Goal: Task Accomplishment & Management: Complete application form

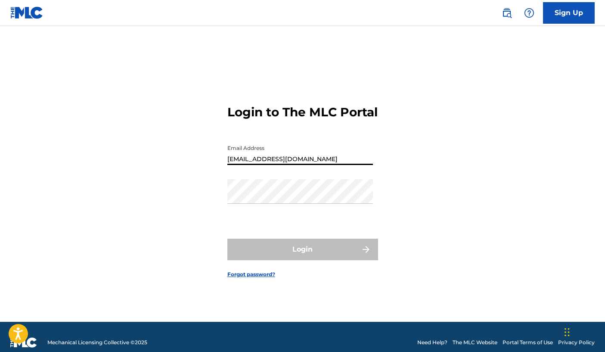
type input "[EMAIL_ADDRESS][DOMAIN_NAME]"
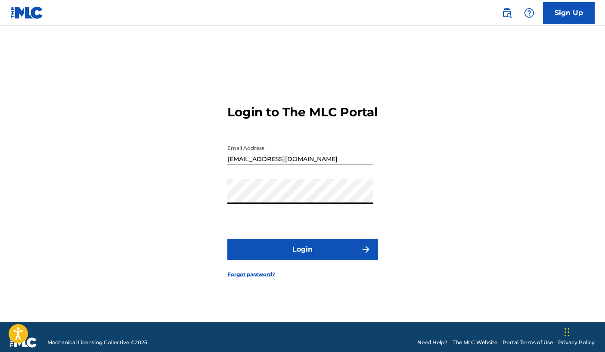
click at [302, 257] on button "Login" at bounding box center [302, 249] width 151 height 22
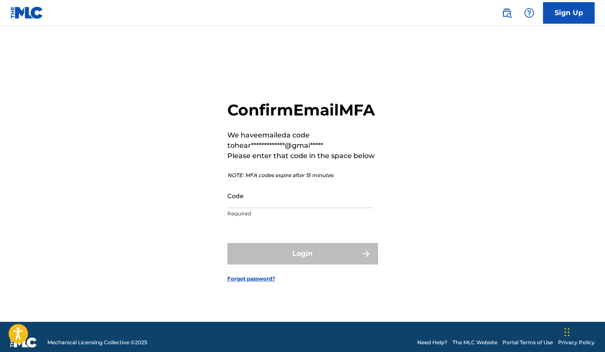
click at [239, 208] on input "Code" at bounding box center [299, 195] width 145 height 25
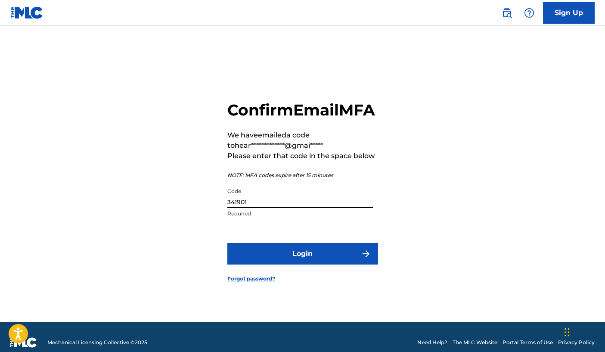
type input "341901"
click at [302, 263] on button "Login" at bounding box center [302, 254] width 151 height 22
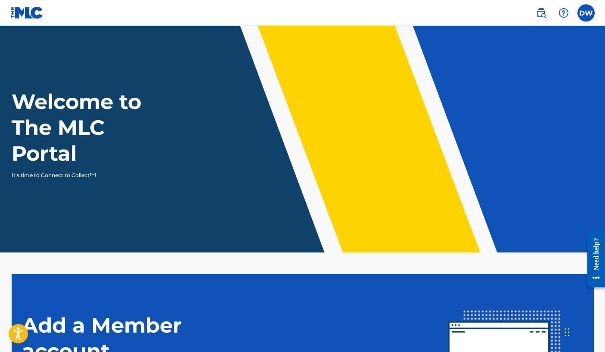
click at [584, 14] on label at bounding box center [585, 12] width 17 height 17
click at [586, 13] on input "DW [PERSON_NAME] [EMAIL_ADDRESS][DOMAIN_NAME] Notification Preferences Profile …" at bounding box center [586, 13] width 0 height 0
click at [452, 66] on header "Welcome to The MLC Portal It's time to Connect to Collect™!" at bounding box center [302, 139] width 605 height 226
click at [582, 14] on label at bounding box center [585, 12] width 17 height 17
click at [586, 13] on input "DW [PERSON_NAME] [EMAIL_ADDRESS][DOMAIN_NAME] Notification Preferences Profile …" at bounding box center [586, 13] width 0 height 0
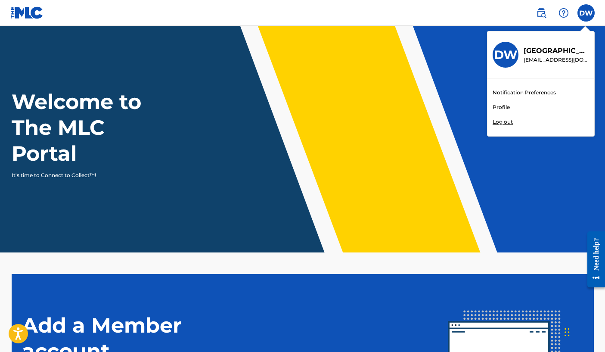
click at [496, 105] on link "Profile" at bounding box center [500, 107] width 17 height 8
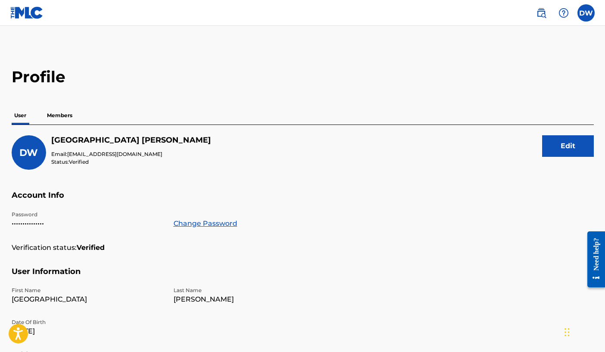
click at [61, 112] on p "Members" at bounding box center [59, 115] width 31 height 18
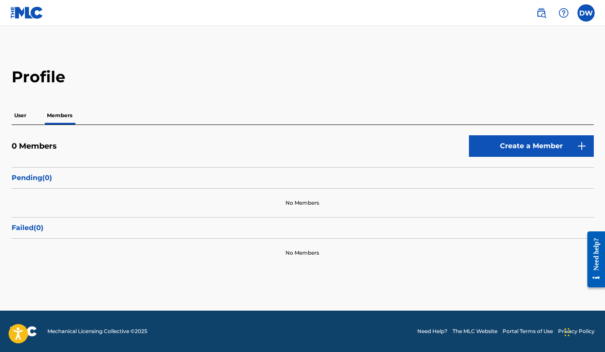
click at [17, 113] on p "User" at bounding box center [20, 115] width 17 height 18
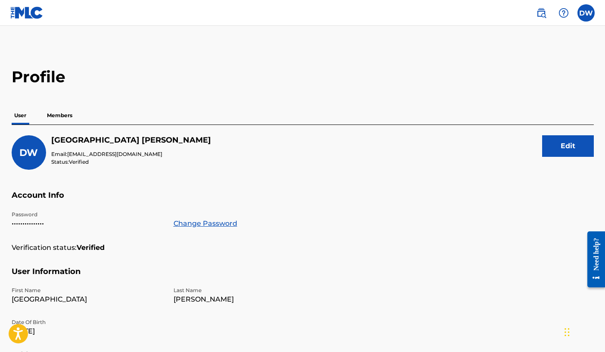
click at [586, 11] on label at bounding box center [585, 12] width 17 height 17
click at [586, 13] on input "DW [PERSON_NAME] [EMAIL_ADDRESS][DOMAIN_NAME] Notification Preferences Profile …" at bounding box center [586, 13] width 0 height 0
click at [569, 10] on div at bounding box center [563, 12] width 17 height 17
click at [542, 16] on img at bounding box center [541, 13] width 10 height 10
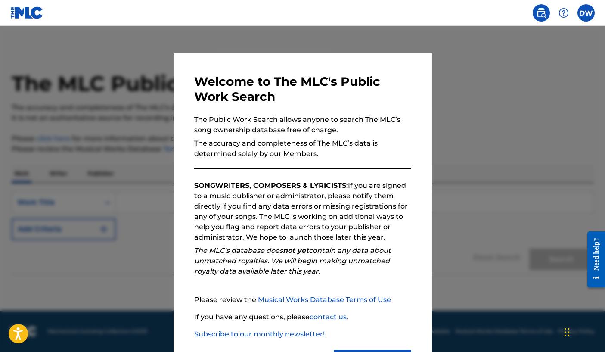
click at [563, 179] on div at bounding box center [302, 202] width 605 height 352
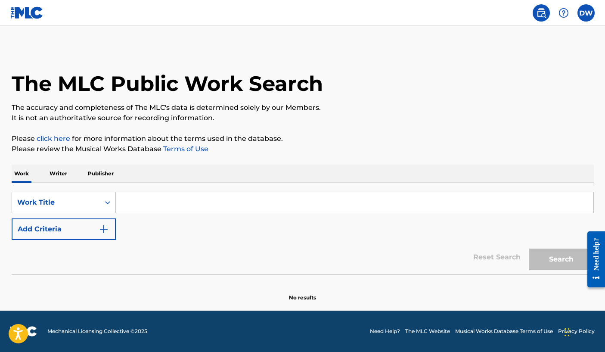
click at [96, 170] on p "Publisher" at bounding box center [100, 173] width 31 height 18
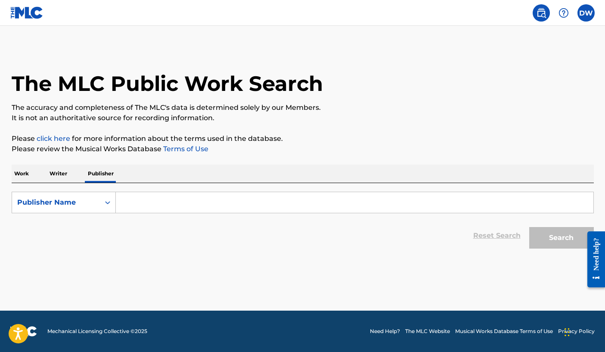
click at [61, 169] on p "Writer" at bounding box center [58, 173] width 23 height 18
click at [52, 139] on link "click here" at bounding box center [54, 138] width 34 height 8
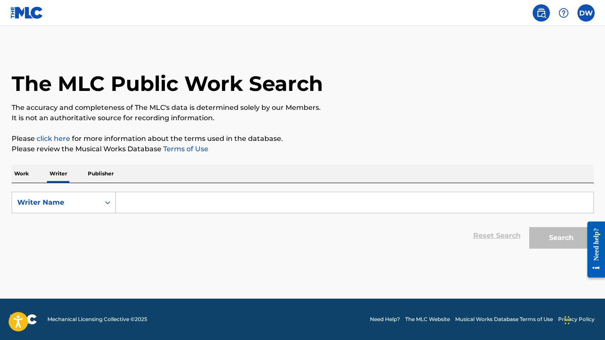
click at [149, 202] on input "Search Form" at bounding box center [354, 202] width 477 height 21
click at [20, 181] on p "Work" at bounding box center [22, 173] width 20 height 18
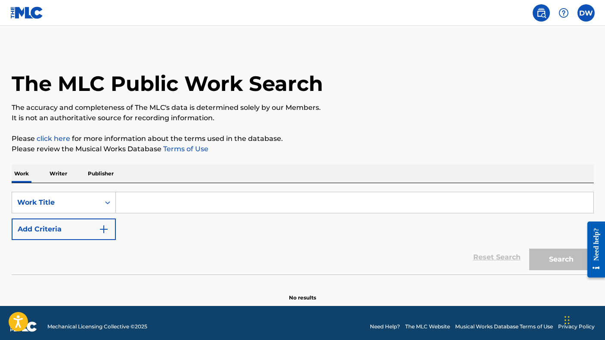
click at [185, 204] on input "Search Form" at bounding box center [354, 202] width 477 height 21
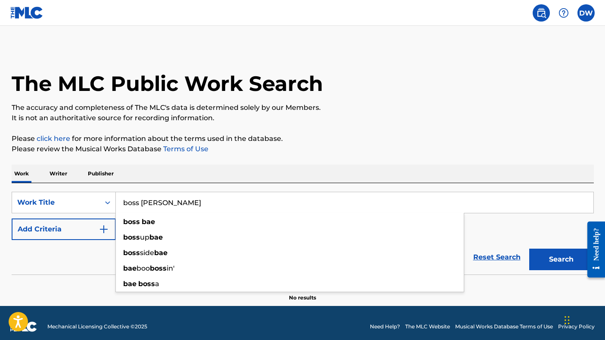
type input "boss [PERSON_NAME]"
click at [561, 259] on button "Search" at bounding box center [561, 259] width 65 height 22
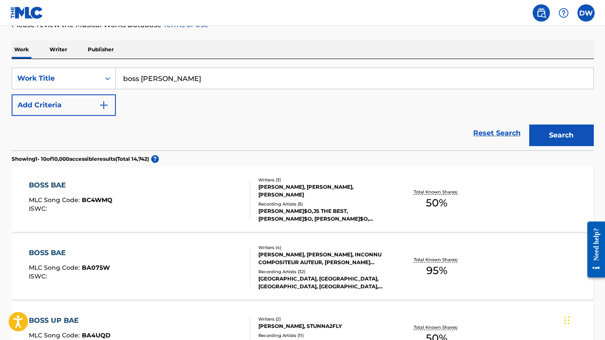
scroll to position [132, 0]
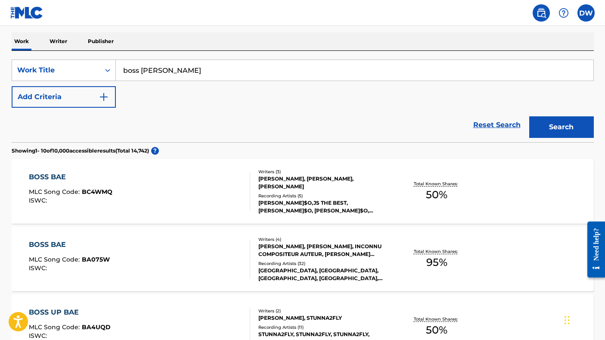
click at [221, 249] on div "BOSS BAE MLC Song Code : BA075W ISWC :" at bounding box center [139, 258] width 221 height 39
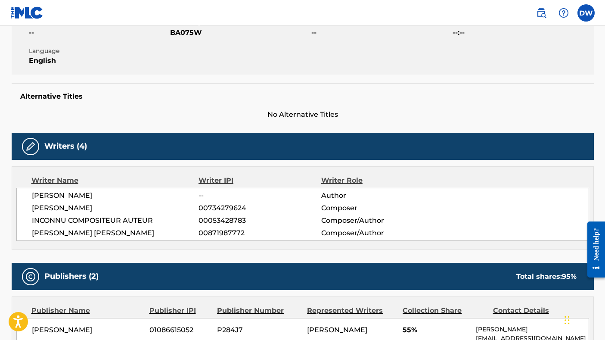
scroll to position [173, 0]
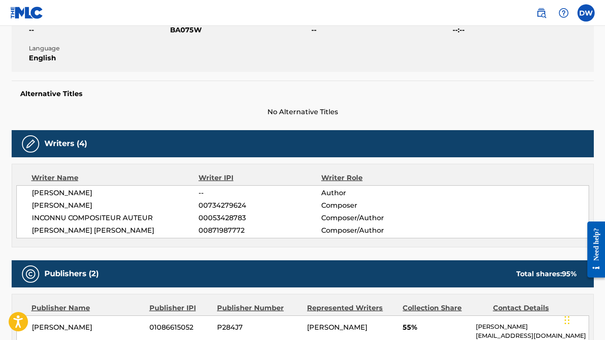
click at [31, 145] on img at bounding box center [30, 144] width 10 height 10
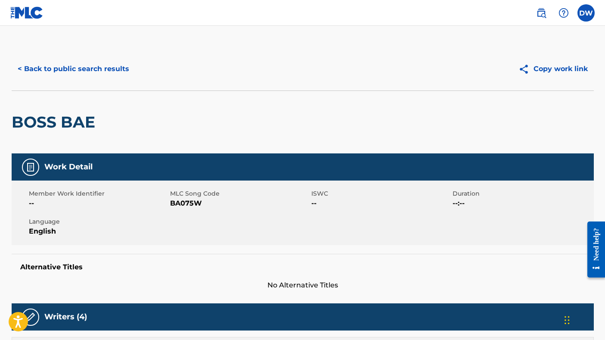
scroll to position [0, 0]
click at [545, 15] on img at bounding box center [541, 13] width 10 height 10
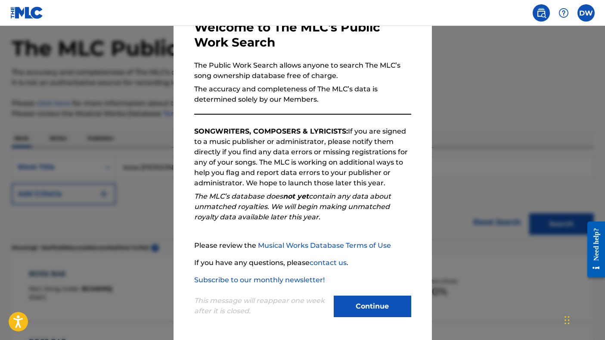
scroll to position [56, 0]
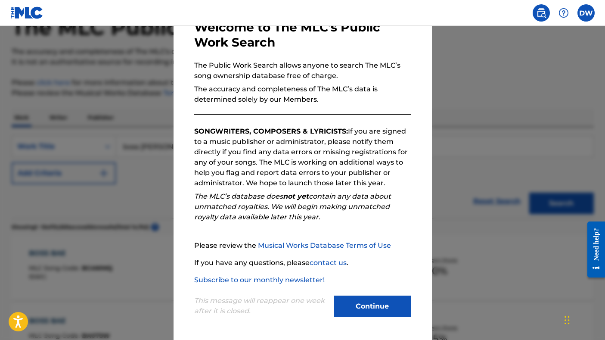
click at [454, 204] on div at bounding box center [302, 196] width 605 height 340
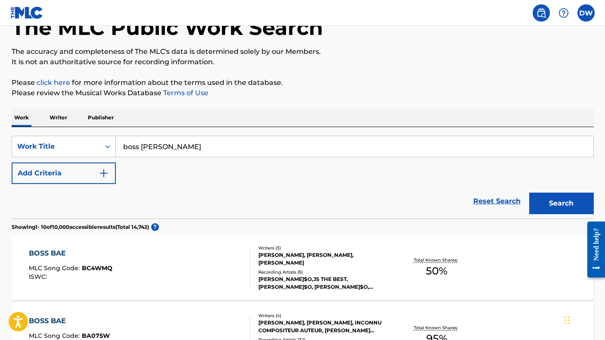
click at [536, 14] on img at bounding box center [541, 13] width 10 height 10
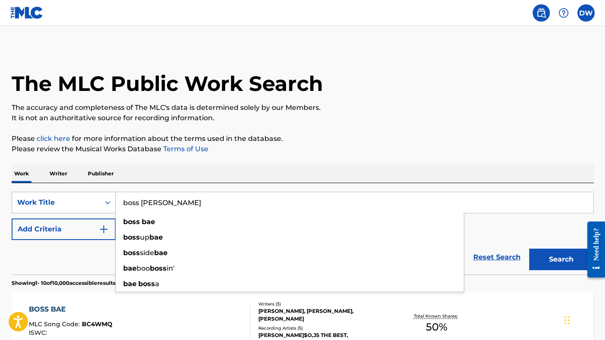
drag, startPoint x: 157, startPoint y: 207, endPoint x: 113, endPoint y: 200, distance: 44.9
click at [113, 200] on div "SearchWithCriteriaac9ca945-0d90-4337-a81c-644271c02f4a Work Title boss bae boss…" at bounding box center [303, 203] width 582 height 22
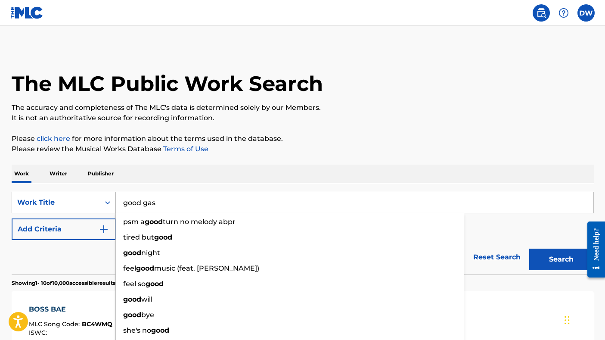
type input "good gas"
click at [561, 259] on button "Search" at bounding box center [561, 259] width 65 height 22
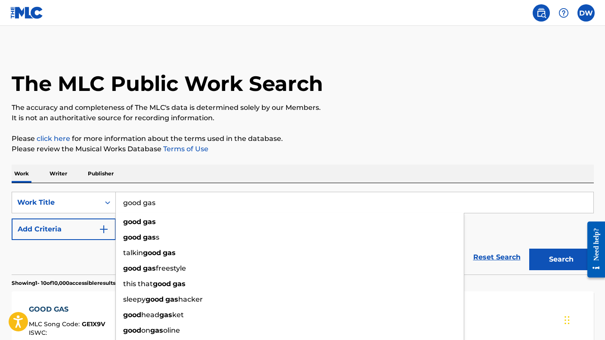
click at [286, 140] on p "Please click here for more information about the terms used in the database." at bounding box center [303, 138] width 582 height 10
drag, startPoint x: 164, startPoint y: 204, endPoint x: 80, endPoint y: 200, distance: 83.6
click at [80, 200] on div "SearchWithCriteriaac9ca945-0d90-4337-a81c-644271c02f4a Work Title good gas good…" at bounding box center [303, 203] width 582 height 22
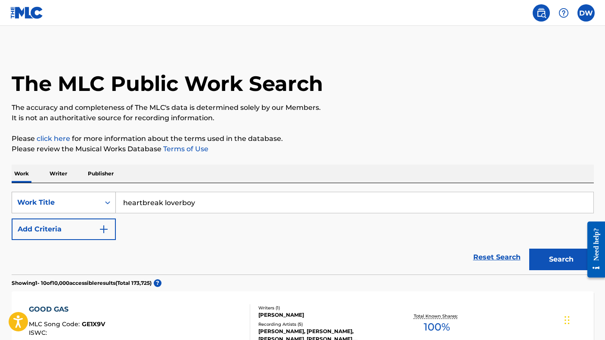
click at [561, 259] on button "Search" at bounding box center [561, 259] width 65 height 22
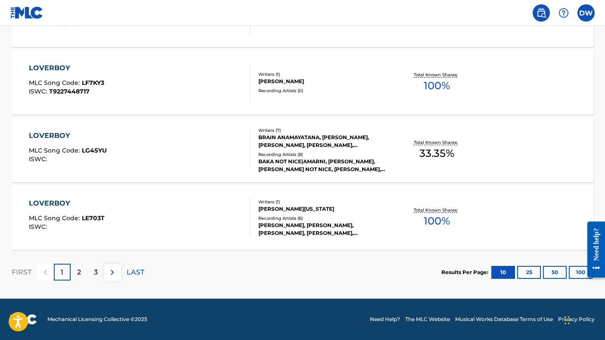
scroll to position [714, 0]
click at [85, 273] on div "2" at bounding box center [79, 271] width 17 height 17
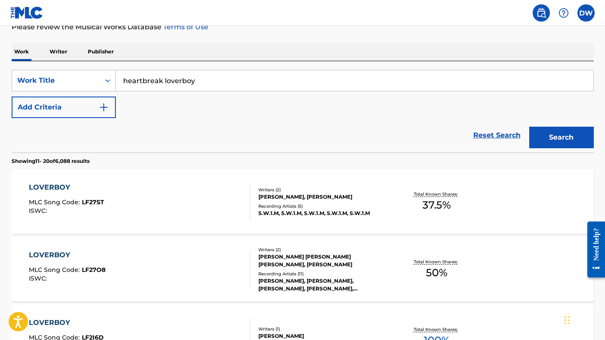
scroll to position [124, 0]
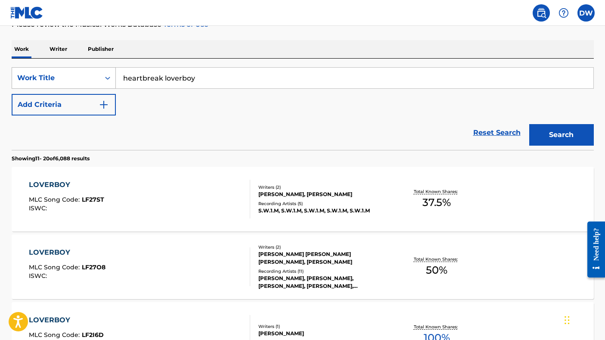
drag, startPoint x: 164, startPoint y: 80, endPoint x: 95, endPoint y: 79, distance: 69.3
click at [95, 79] on div "SearchWithCriteriaac9ca945-0d90-4337-a81c-644271c02f4a Work Title heartbreak lo…" at bounding box center [303, 78] width 582 height 22
type input "loverboy"
click at [561, 135] on button "Search" at bounding box center [561, 135] width 65 height 22
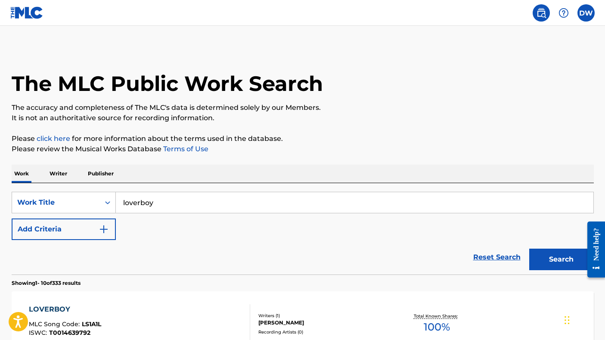
scroll to position [0, 0]
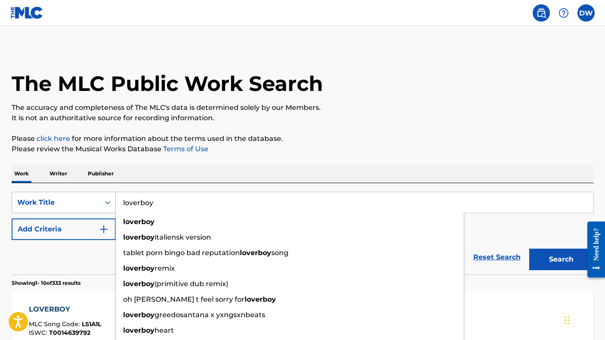
drag, startPoint x: 179, startPoint y: 204, endPoint x: 59, endPoint y: 198, distance: 121.1
click at [59, 198] on div "SearchWithCriteriaac9ca945-0d90-4337-a81c-644271c02f4a Work Title loverboy love…" at bounding box center [303, 203] width 582 height 22
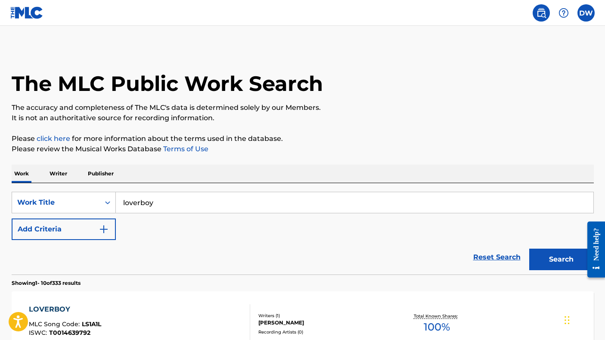
click at [95, 173] on p "Publisher" at bounding box center [100, 173] width 31 height 18
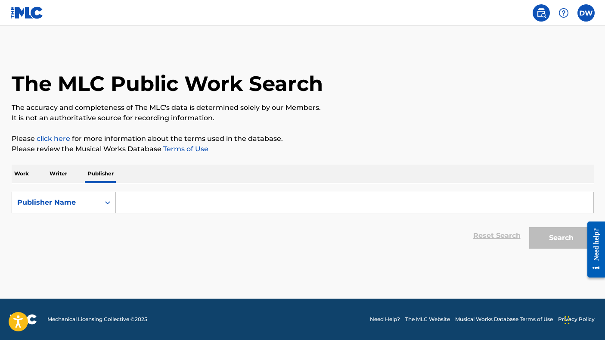
click at [22, 174] on p "Work" at bounding box center [22, 173] width 20 height 18
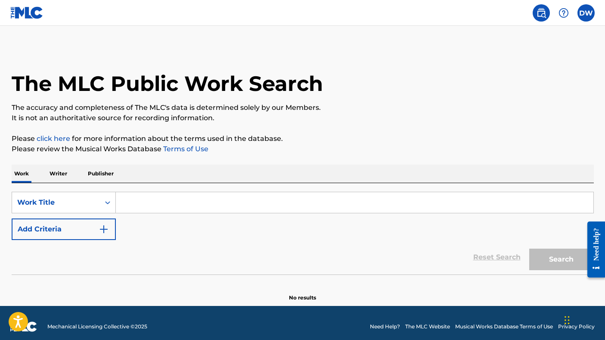
click at [118, 194] on input "Search Form" at bounding box center [354, 202] width 477 height 21
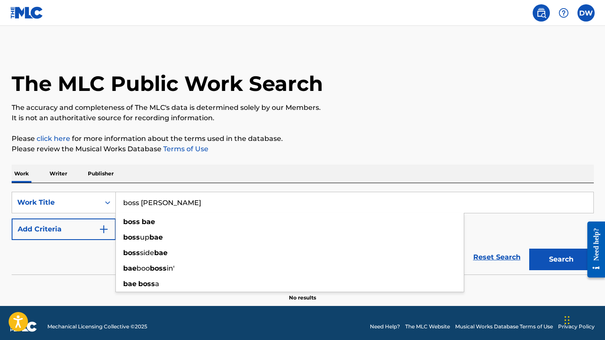
type input "boss [PERSON_NAME]"
click at [561, 259] on button "Search" at bounding box center [561, 259] width 65 height 22
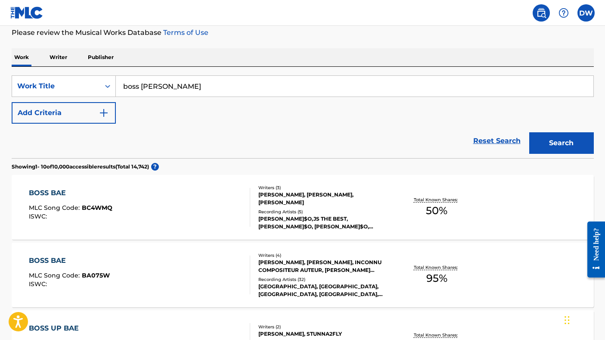
scroll to position [117, 0]
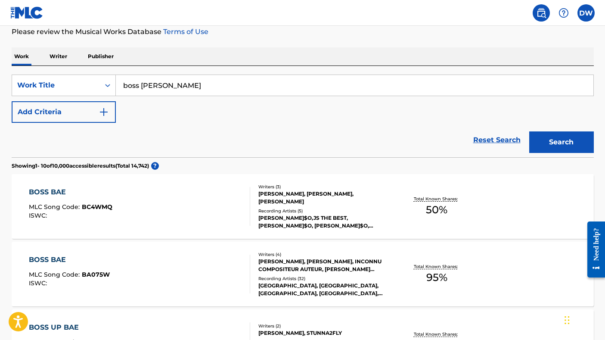
click at [380, 270] on div "[PERSON_NAME], [PERSON_NAME], INCONNU COMPOSITEUR AUTEUR, [PERSON_NAME] [PERSON…" at bounding box center [323, 264] width 130 height 15
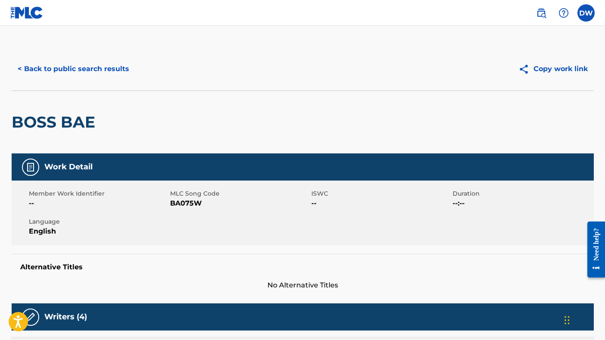
click at [542, 71] on button "Copy work link" at bounding box center [552, 69] width 81 height 22
click at [583, 13] on label at bounding box center [585, 12] width 17 height 17
click at [586, 13] on input "DW [PERSON_NAME] [EMAIL_ADDRESS][DOMAIN_NAME] Notification Preferences Profile …" at bounding box center [586, 13] width 0 height 0
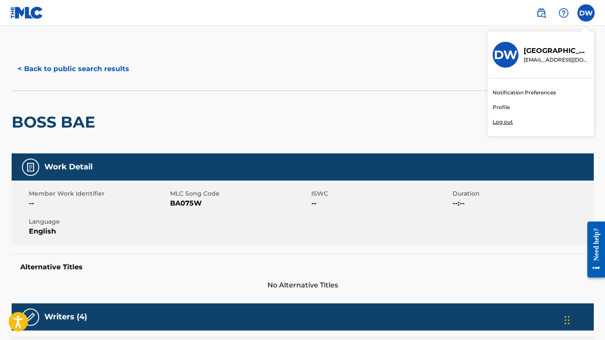
click at [499, 106] on link "Profile" at bounding box center [500, 107] width 17 height 8
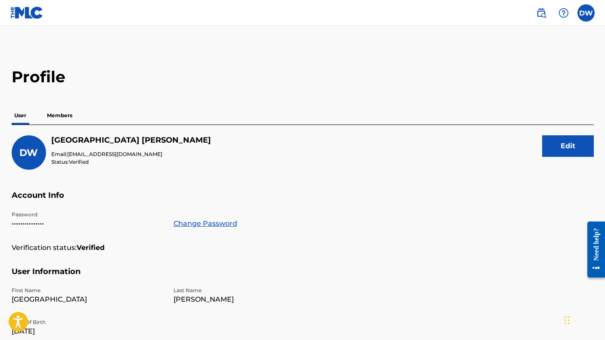
click at [25, 14] on img at bounding box center [26, 12] width 33 height 12
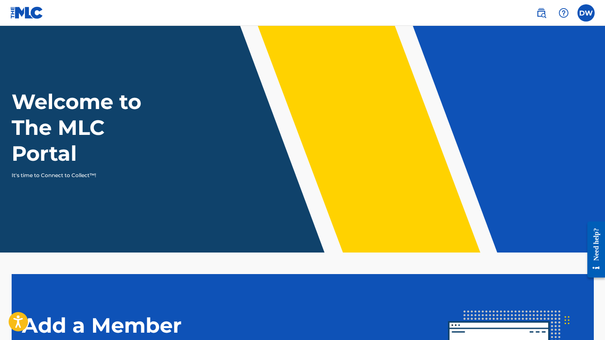
click at [588, 12] on label at bounding box center [585, 12] width 17 height 17
click at [586, 13] on input "DW [PERSON_NAME] [EMAIL_ADDRESS][DOMAIN_NAME] Notification Preferences Profile …" at bounding box center [586, 13] width 0 height 0
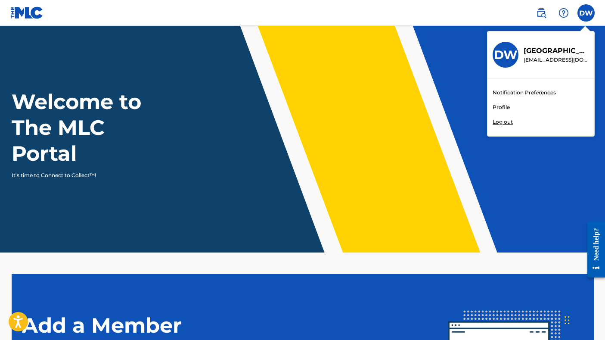
click at [504, 106] on link "Profile" at bounding box center [500, 107] width 17 height 8
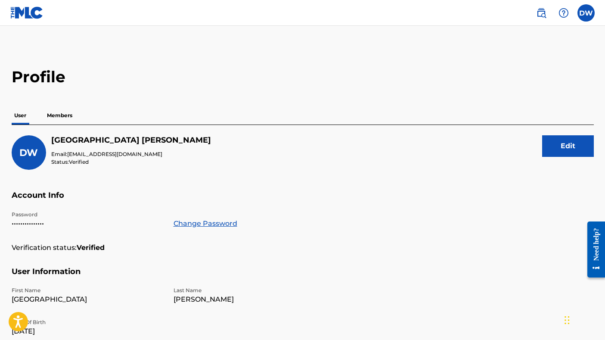
click at [66, 111] on p "Members" at bounding box center [59, 115] width 31 height 18
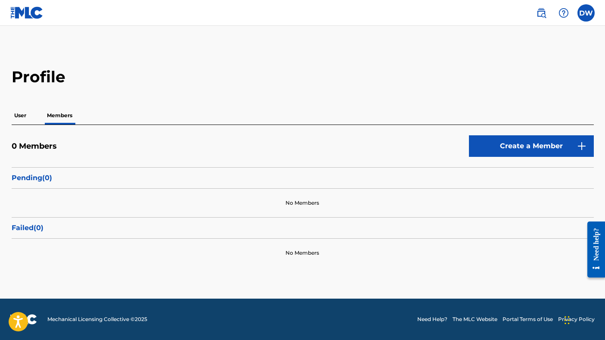
click at [553, 145] on link "Create a Member" at bounding box center [531, 146] width 125 height 22
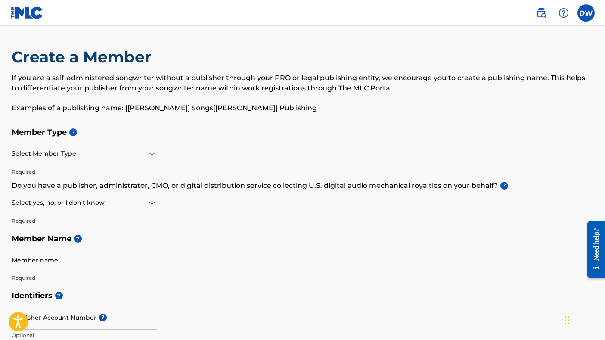
click at [46, 160] on div "Select Member Type" at bounding box center [84, 154] width 145 height 25
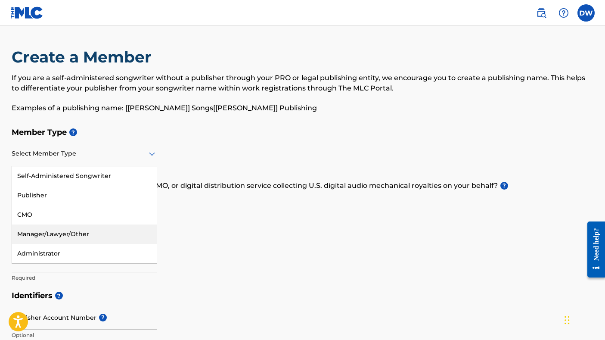
click at [252, 227] on div "Member Type ? Manager/Lawyer/Other, 4 of 5. 5 results available. Use Up and Dow…" at bounding box center [303, 204] width 582 height 163
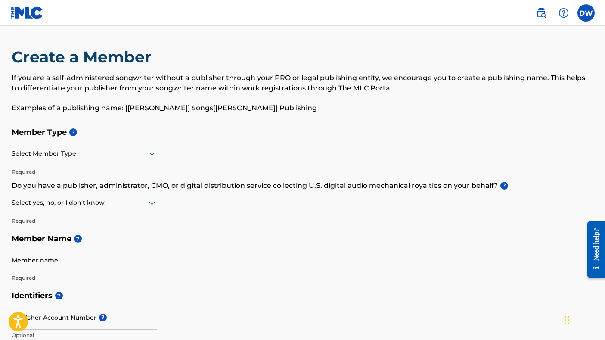
click at [31, 17] on img at bounding box center [26, 12] width 33 height 12
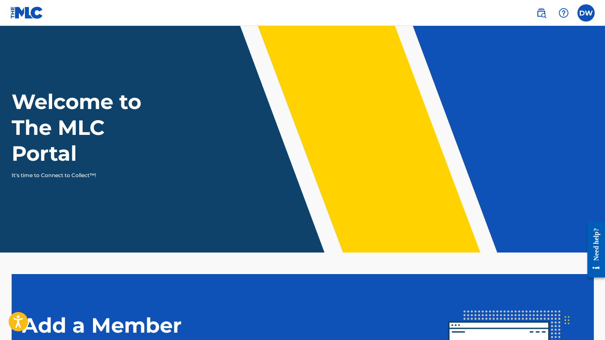
click at [580, 15] on label at bounding box center [585, 12] width 17 height 17
click at [586, 13] on input "DW [PERSON_NAME] [EMAIL_ADDRESS][DOMAIN_NAME] Notification Preferences Profile …" at bounding box center [586, 13] width 0 height 0
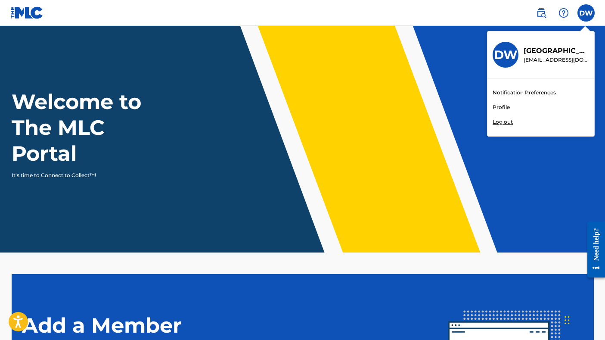
click at [498, 109] on link "Profile" at bounding box center [500, 107] width 17 height 8
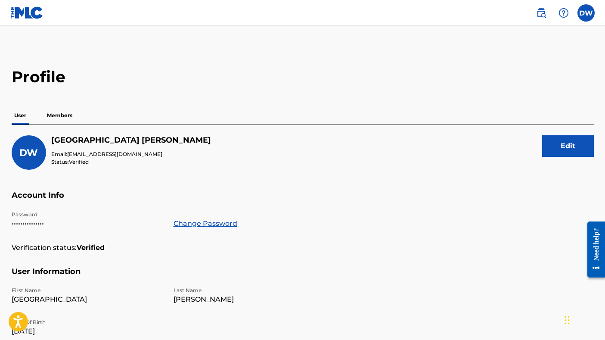
click at [59, 117] on p "Members" at bounding box center [59, 115] width 31 height 18
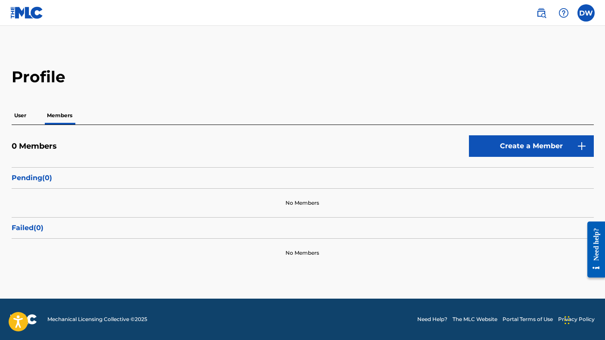
click at [502, 149] on link "Create a Member" at bounding box center [531, 146] width 125 height 22
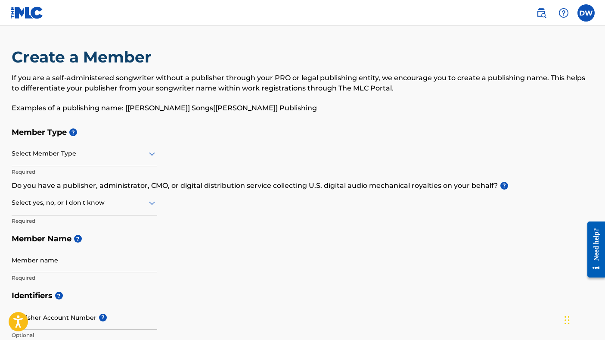
click at [40, 156] on div at bounding box center [84, 153] width 145 height 11
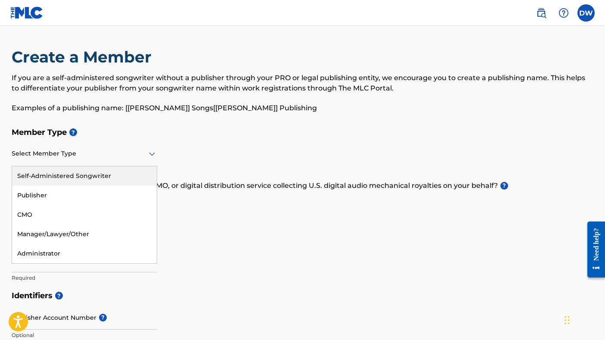
click at [53, 178] on div "Self-Administered Songwriter" at bounding box center [84, 175] width 145 height 19
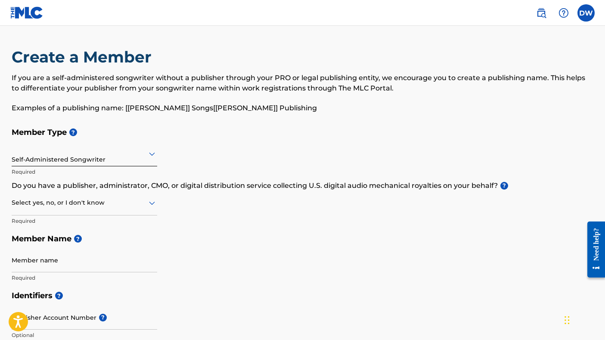
click at [45, 204] on div at bounding box center [84, 202] width 145 height 11
click at [30, 225] on div "Yes" at bounding box center [84, 224] width 145 height 19
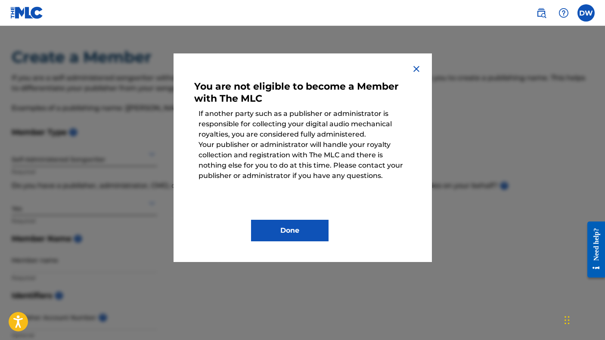
click at [300, 235] on button "Done" at bounding box center [289, 231] width 77 height 22
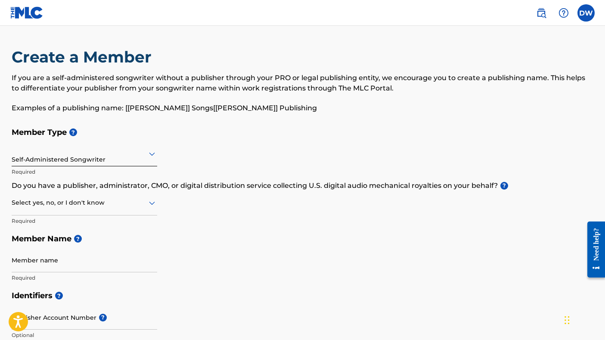
click at [51, 155] on div at bounding box center [84, 153] width 145 height 11
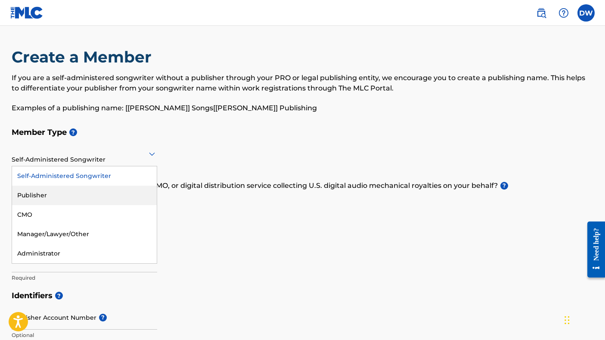
click at [31, 190] on div "Publisher" at bounding box center [84, 195] width 145 height 19
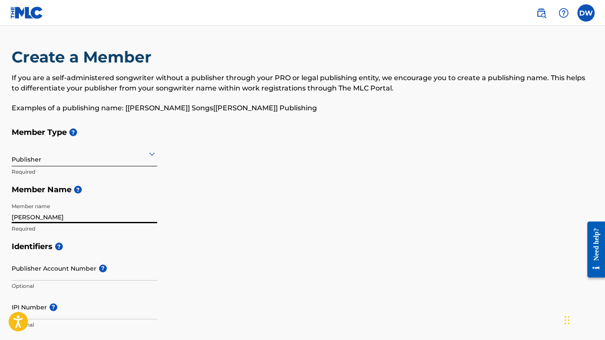
type input "[PERSON_NAME]"
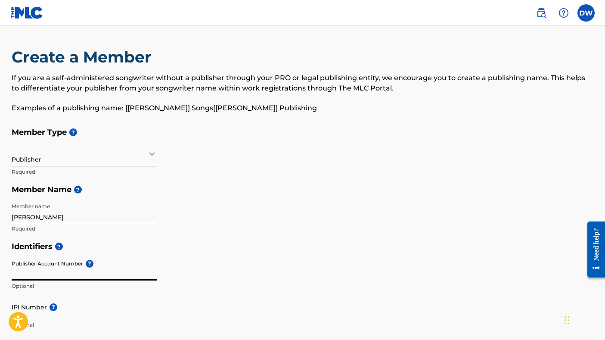
click at [54, 267] on input "Publisher Account Number ?" at bounding box center [84, 268] width 145 height 25
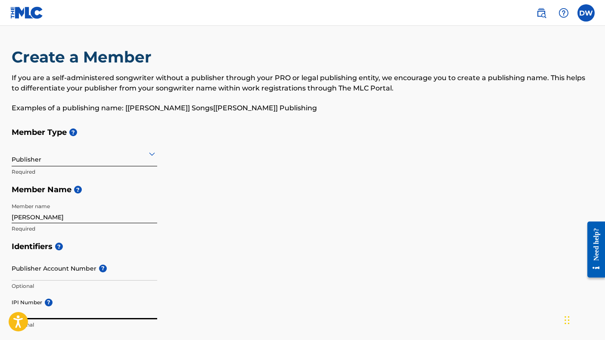
click at [32, 307] on input "IPI Number ?" at bounding box center [84, 306] width 145 height 25
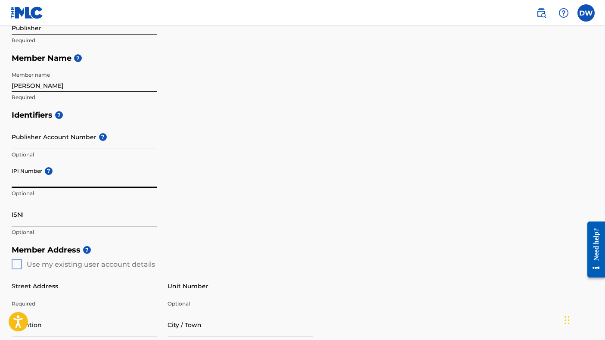
scroll to position [133, 0]
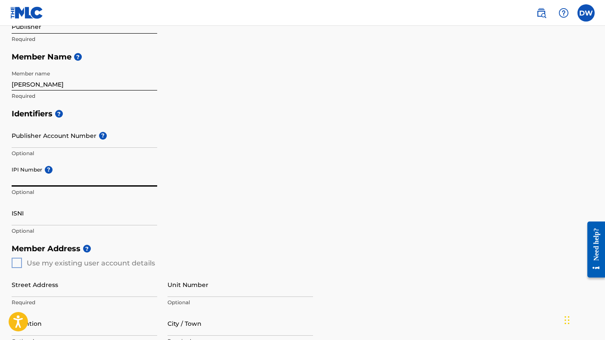
paste input "00734279624"
type input "00734279624"
click at [48, 135] on input "Publisher Account Number ?" at bounding box center [84, 135] width 145 height 25
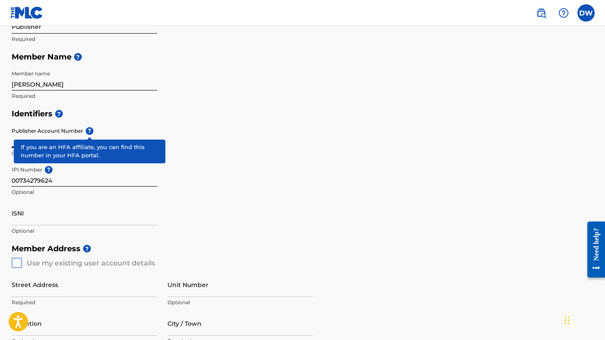
click at [90, 132] on span "?" at bounding box center [88, 131] width 10 height 8
click at [90, 132] on input "Publisher Account Number ?" at bounding box center [84, 135] width 145 height 25
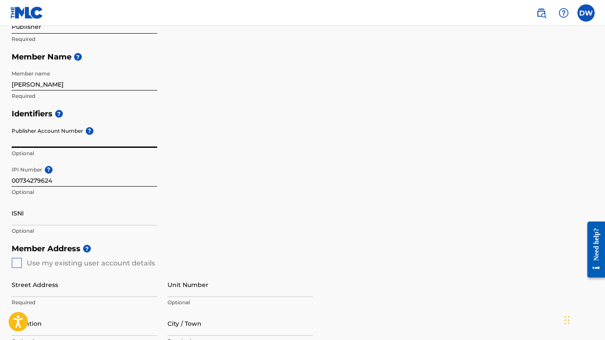
click at [90, 132] on div "Publisher Account Number ? Optional" at bounding box center [84, 142] width 145 height 39
click at [90, 132] on span "?" at bounding box center [88, 131] width 10 height 8
click at [90, 132] on input "Publisher Account Number ?" at bounding box center [84, 135] width 145 height 25
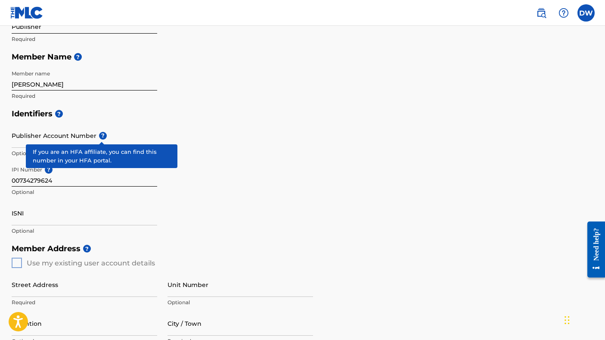
click at [90, 132] on div "Publisher Account Number ? Optional" at bounding box center [84, 142] width 145 height 39
click at [101, 136] on span "?" at bounding box center [103, 136] width 8 height 8
click at [101, 136] on input "Publisher Account Number ?" at bounding box center [84, 135] width 145 height 25
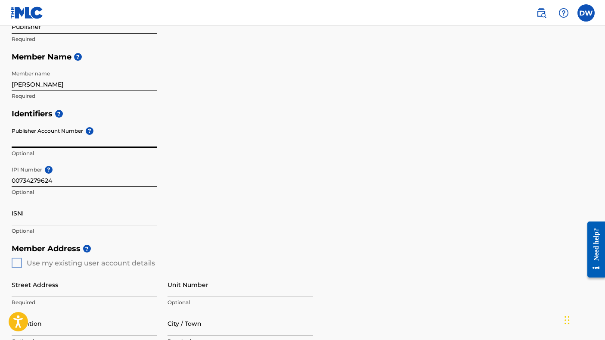
click at [234, 95] on div "Member Type ? Publisher Required Member Name ? Member name [PERSON_NAME] Requir…" at bounding box center [303, 48] width 582 height 114
click at [366, 65] on h5 "Member Name ?" at bounding box center [303, 57] width 582 height 19
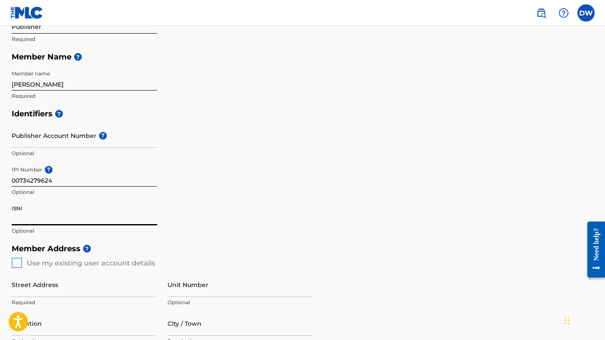
click at [29, 215] on input "ISNI" at bounding box center [84, 213] width 145 height 25
click at [16, 260] on div "Member Address ? Use my existing user account details Street Address Required U…" at bounding box center [303, 337] width 582 height 197
click at [17, 261] on div "Member Address ? Use my existing user account details Street Address Required U…" at bounding box center [303, 337] width 582 height 197
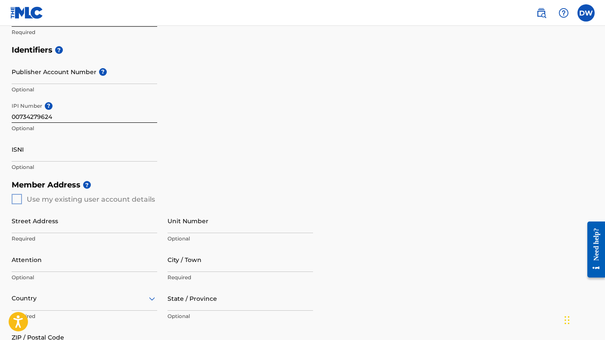
scroll to position [199, 0]
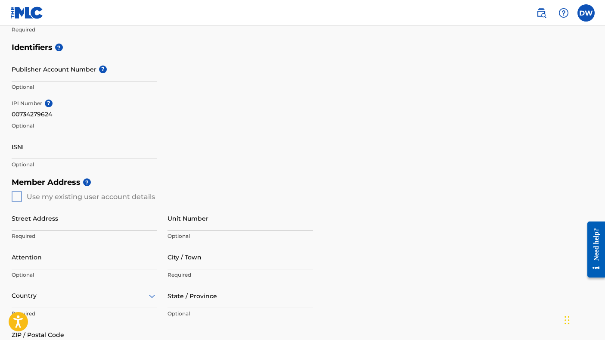
click at [16, 196] on div "Member Address ? Use my existing user account details Street Address Required U…" at bounding box center [303, 271] width 582 height 197
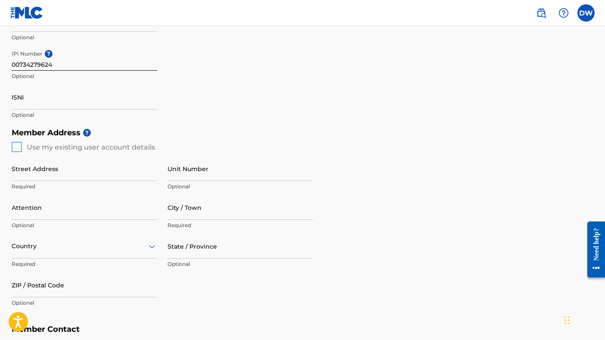
scroll to position [290, 0]
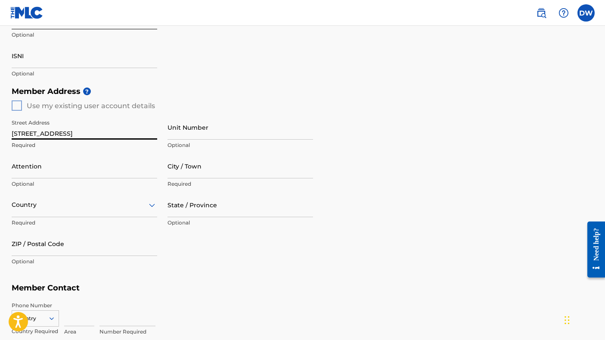
type input "[STREET_ADDRESS]"
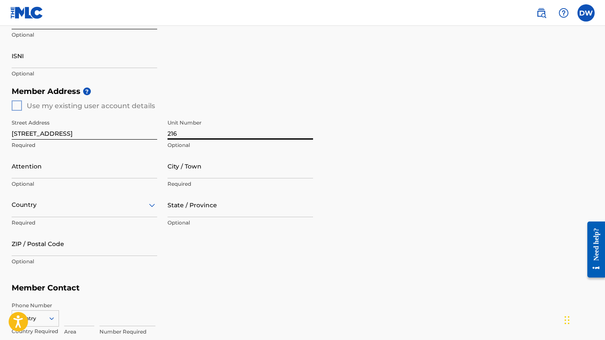
type input "216"
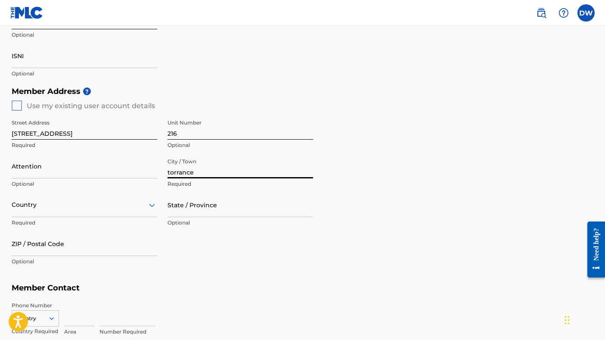
type input "torrance"
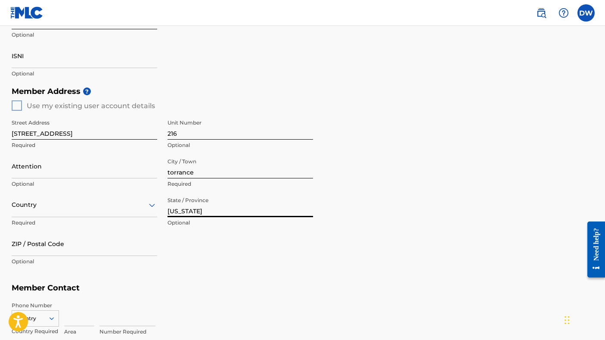
type input "[US_STATE]"
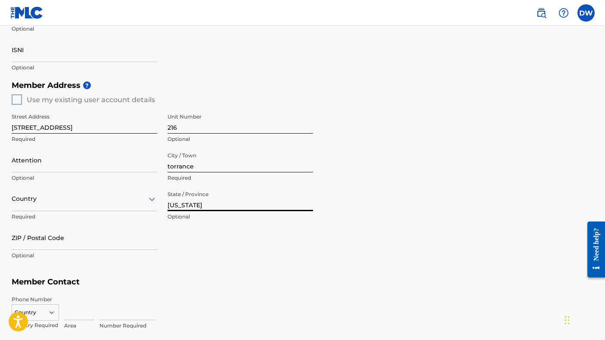
click at [41, 210] on div "Country" at bounding box center [84, 198] width 145 height 25
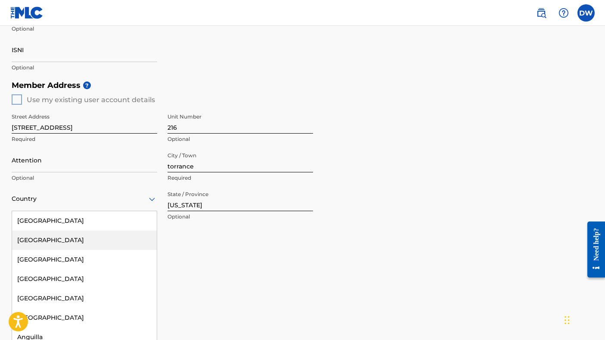
click at [37, 222] on div "[GEOGRAPHIC_DATA]" at bounding box center [84, 220] width 145 height 19
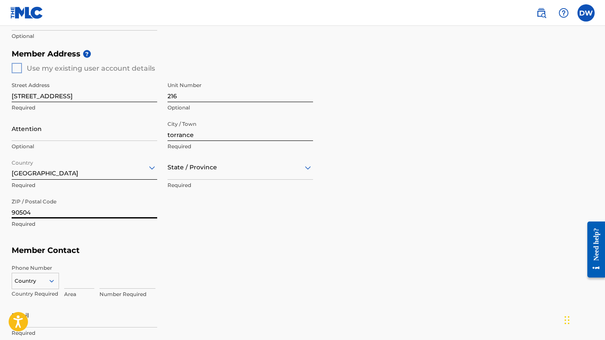
scroll to position [331, 0]
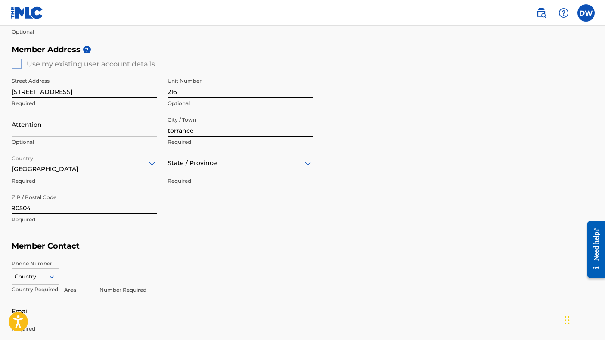
type input "90504"
click at [75, 276] on input at bounding box center [79, 272] width 30 height 25
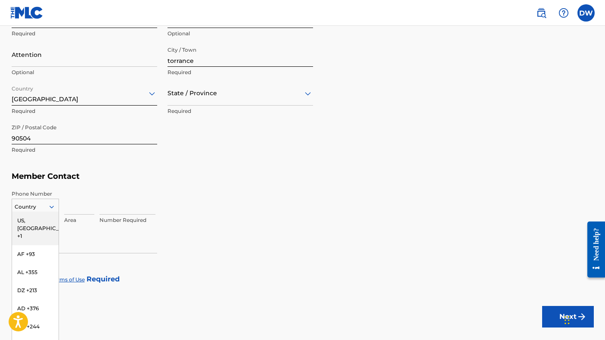
click at [46, 211] on div "US, [GEOGRAPHIC_DATA] +1, 1 of 216. 216 results available. Use Up and Down to c…" at bounding box center [35, 204] width 47 height 13
click at [40, 223] on div "US, [GEOGRAPHIC_DATA] +1" at bounding box center [35, 228] width 46 height 34
click at [74, 206] on input at bounding box center [79, 202] width 30 height 25
type input "323"
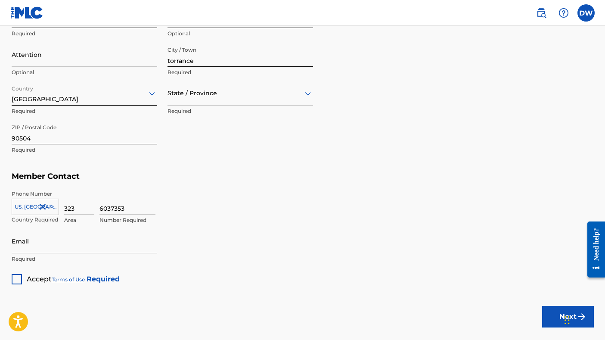
type input "6037353"
type input "[EMAIL_ADDRESS][DOMAIN_NAME]"
click at [13, 278] on div at bounding box center [17, 279] width 10 height 10
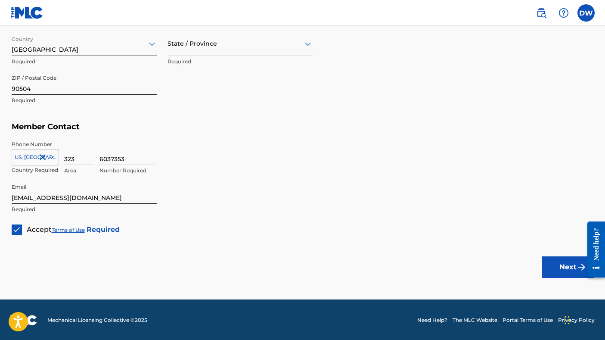
scroll to position [450, 0]
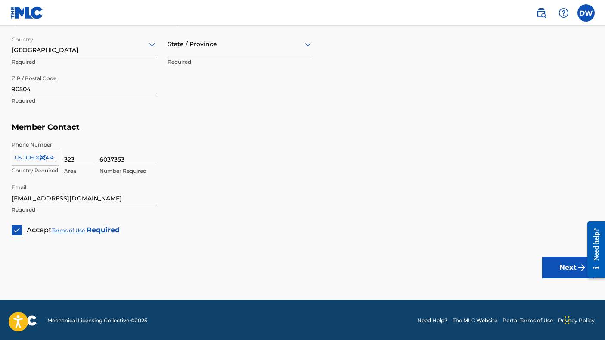
click at [555, 264] on button "Next" at bounding box center [568, 268] width 52 height 22
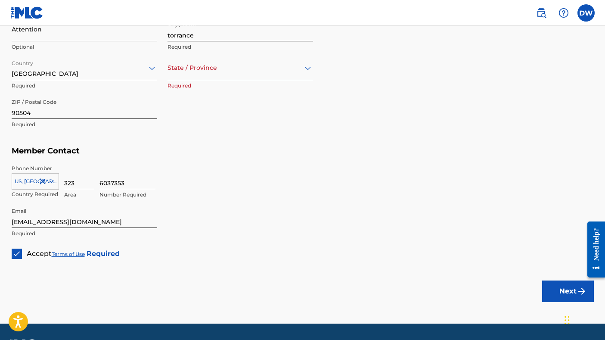
scroll to position [421, 0]
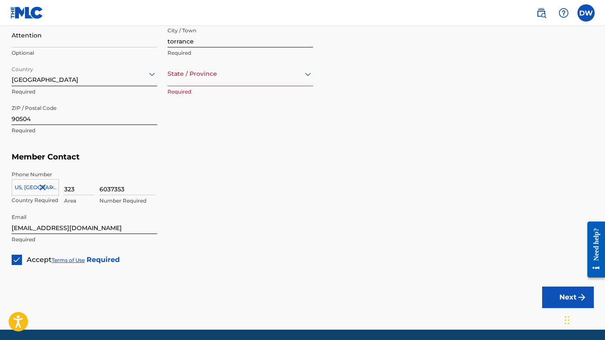
click at [195, 75] on div at bounding box center [239, 73] width 145 height 11
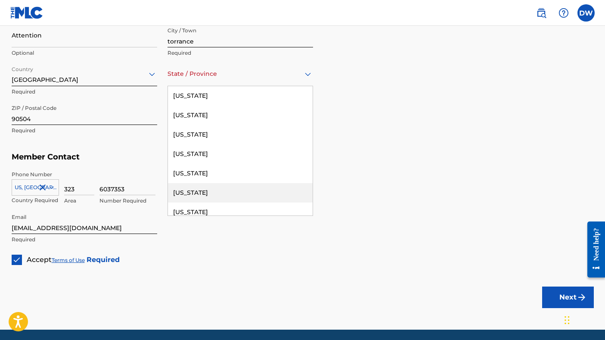
click at [186, 187] on div "[US_STATE]" at bounding box center [240, 192] width 145 height 19
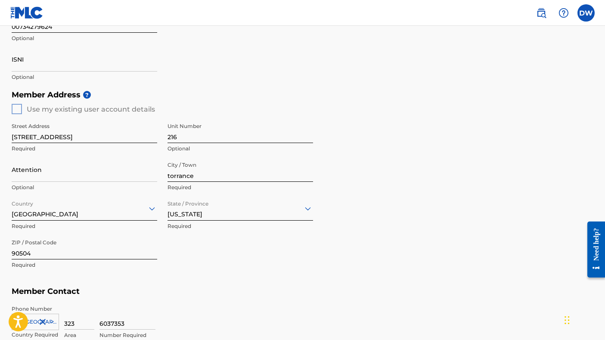
scroll to position [298, 0]
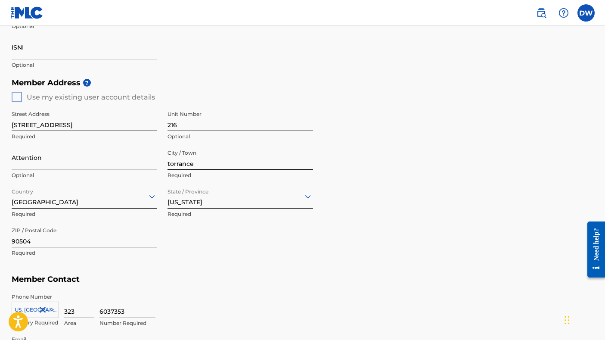
click at [19, 98] on div "Member Address ? Use my existing user account details Street Address [STREET_AD…" at bounding box center [303, 172] width 582 height 197
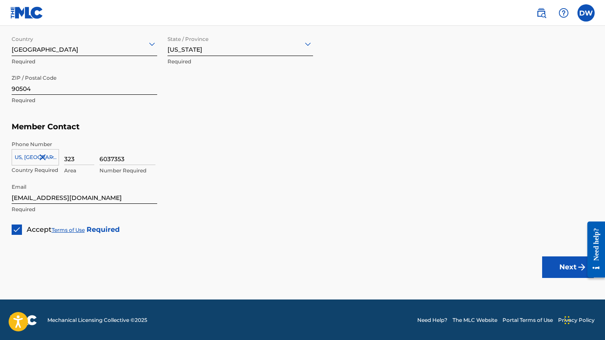
scroll to position [450, 0]
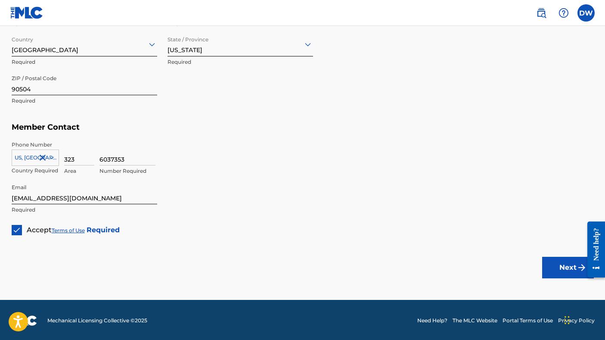
click at [568, 262] on button "Next" at bounding box center [568, 268] width 52 height 22
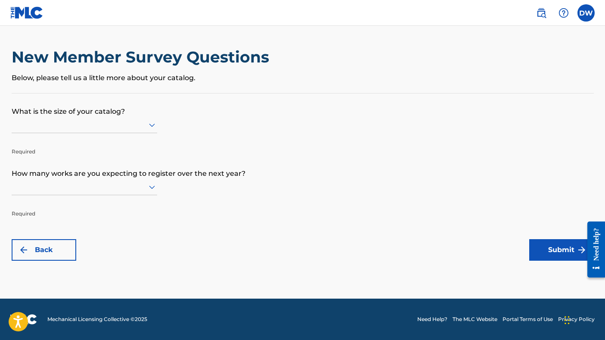
click at [38, 83] on div "New Member Survey Questions Below, please tell us a little more about your cata…" at bounding box center [303, 70] width 582 height 46
click at [30, 119] on div at bounding box center [84, 125] width 145 height 16
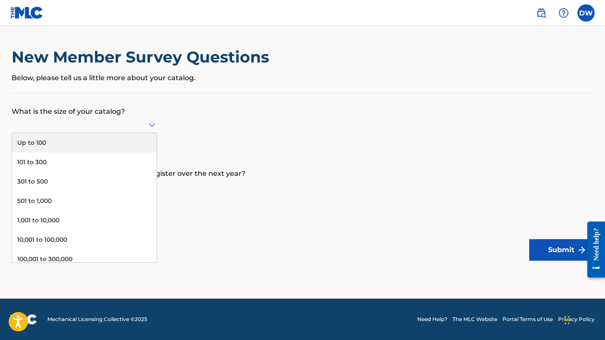
click at [29, 148] on div "Up to 100" at bounding box center [84, 142] width 145 height 19
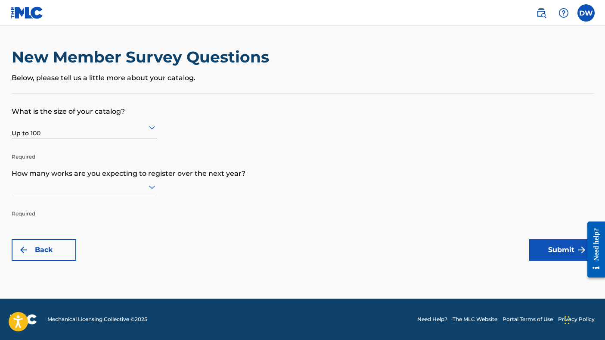
click at [27, 192] on div at bounding box center [84, 186] width 145 height 11
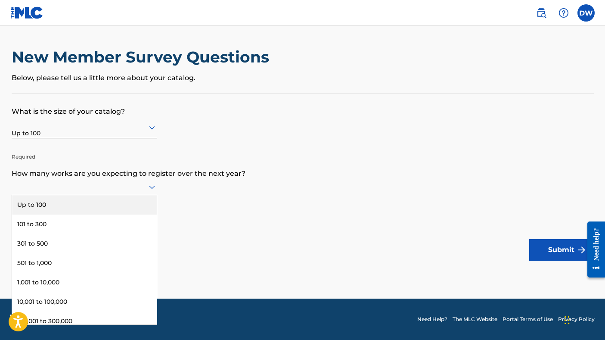
click at [28, 214] on div "Up to 100" at bounding box center [84, 204] width 145 height 19
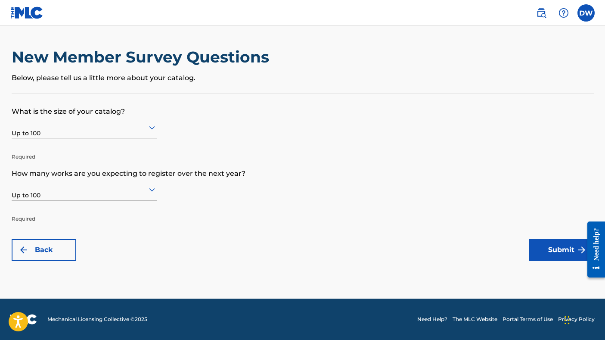
click at [565, 250] on button "Submit" at bounding box center [561, 250] width 65 height 22
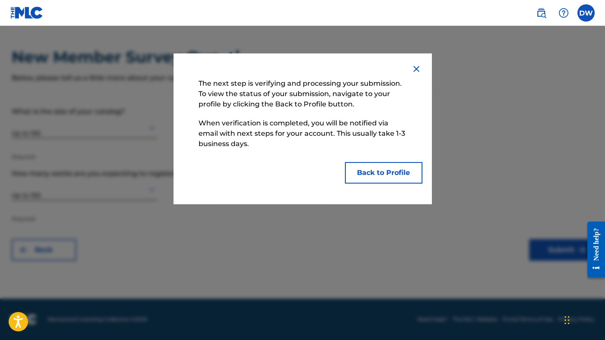
click at [367, 167] on button "Back to Profile" at bounding box center [383, 173] width 77 height 22
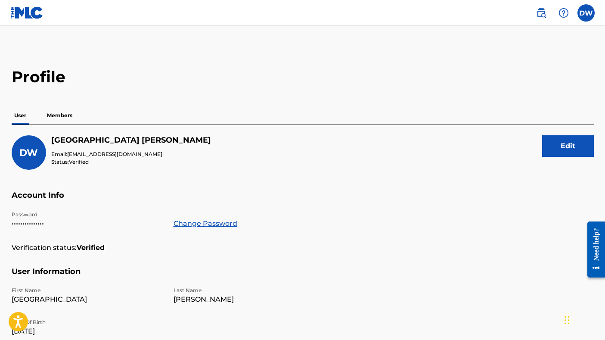
click at [55, 118] on p "Members" at bounding box center [59, 115] width 31 height 18
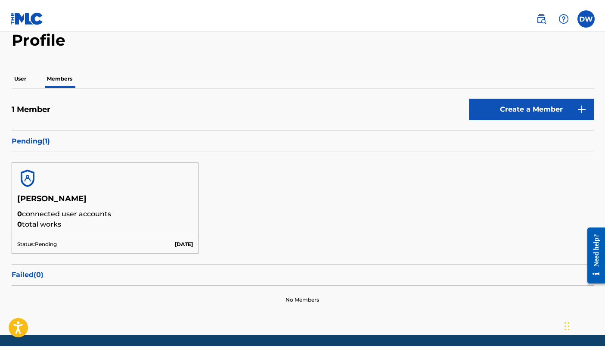
scroll to position [50, 0]
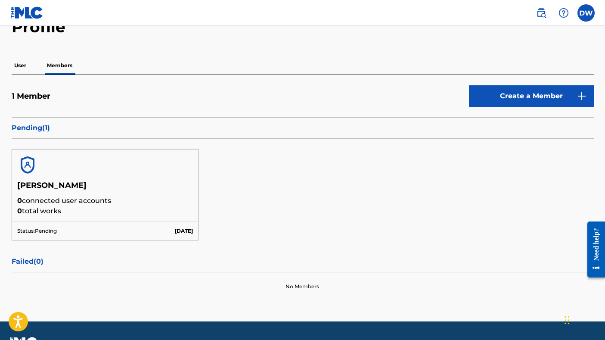
click at [74, 189] on h5 "[PERSON_NAME]" at bounding box center [105, 187] width 176 height 15
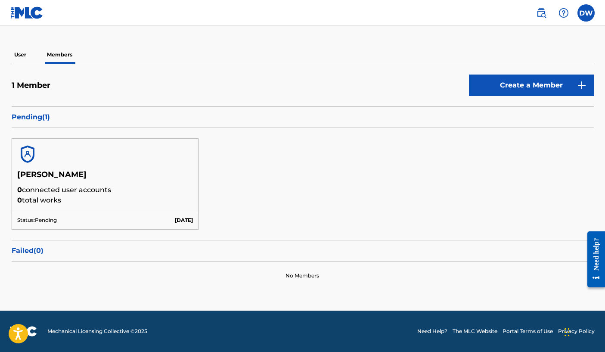
scroll to position [60, 0]
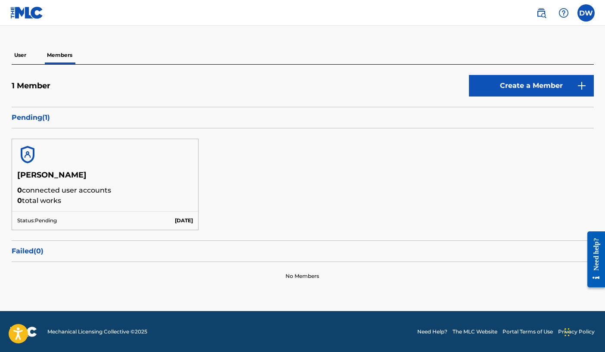
click at [21, 58] on p "User" at bounding box center [20, 55] width 17 height 18
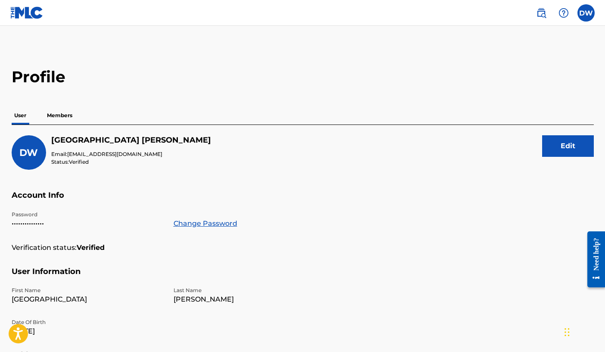
click at [589, 14] on label at bounding box center [585, 12] width 17 height 17
click at [586, 13] on input "DW [PERSON_NAME] [EMAIL_ADDRESS][DOMAIN_NAME] Notification Preferences Profile …" at bounding box center [586, 13] width 0 height 0
click at [362, 73] on h2 "Profile" at bounding box center [303, 76] width 582 height 19
click at [14, 10] on img at bounding box center [26, 12] width 33 height 12
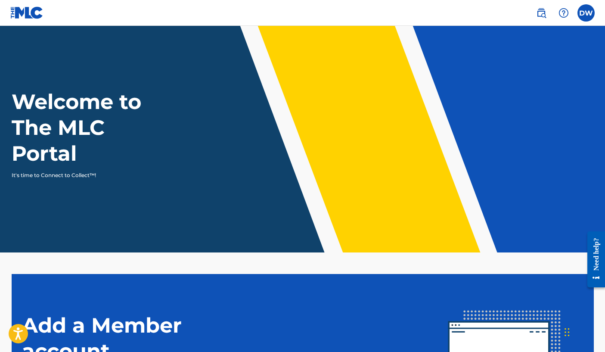
click at [585, 17] on label at bounding box center [585, 12] width 17 height 17
click at [586, 13] on input "DW [PERSON_NAME] [EMAIL_ADDRESS][DOMAIN_NAME] Notification Preferences Profile …" at bounding box center [586, 13] width 0 height 0
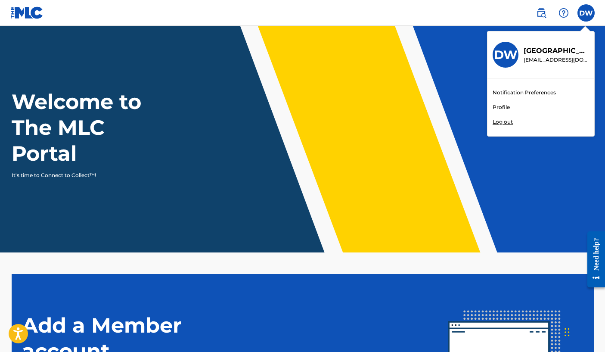
click at [504, 103] on link "Profile" at bounding box center [500, 107] width 17 height 8
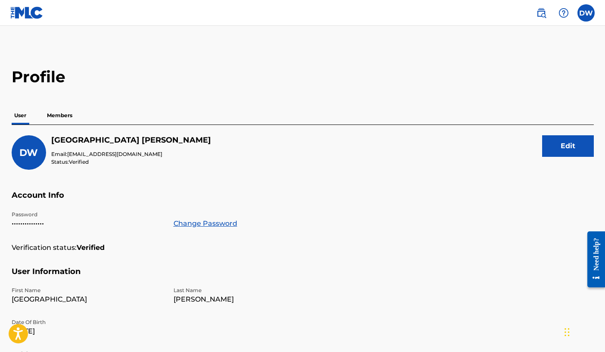
click at [65, 115] on p "Members" at bounding box center [59, 115] width 31 height 18
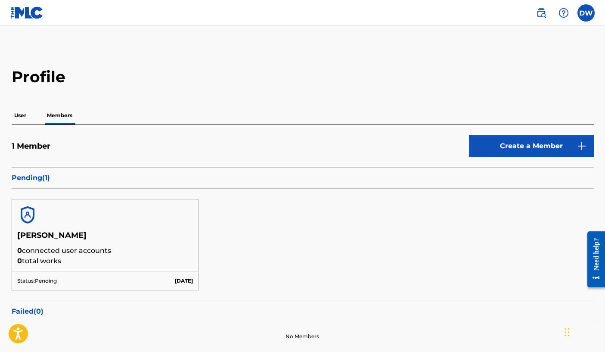
click at [22, 116] on p "User" at bounding box center [20, 115] width 17 height 18
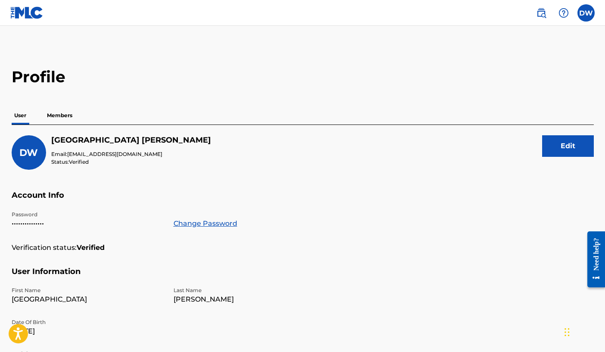
click at [28, 12] on img at bounding box center [26, 12] width 33 height 12
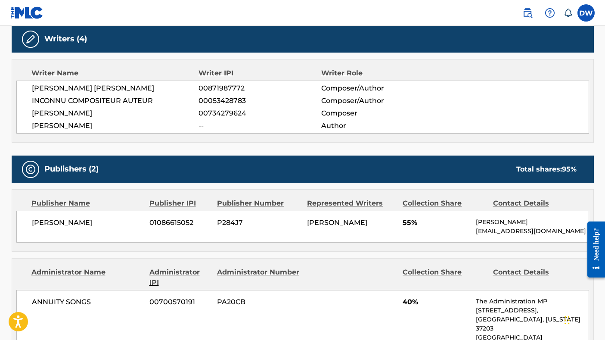
scroll to position [277, 0]
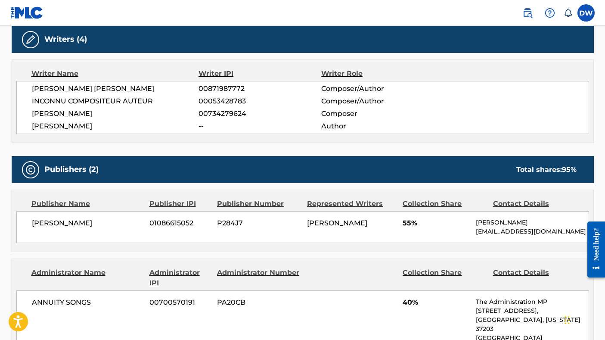
click at [164, 107] on div "RONEY JAMES JR WILLIAMS 00871987772 Composer/Author INCONNU COMPOSITEUR AUTEUR …" at bounding box center [302, 107] width 572 height 53
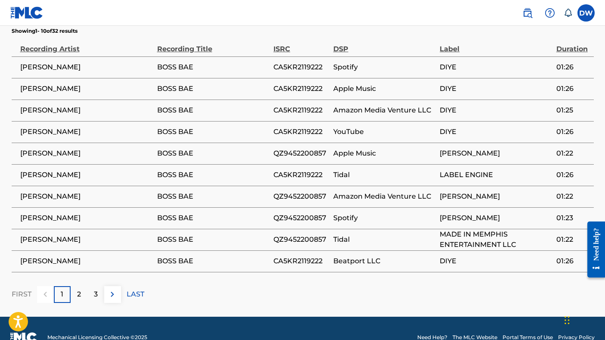
scroll to position [738, 0]
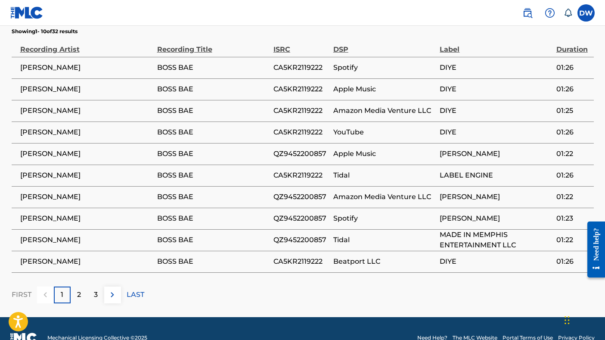
click at [56, 286] on div "1" at bounding box center [62, 294] width 17 height 17
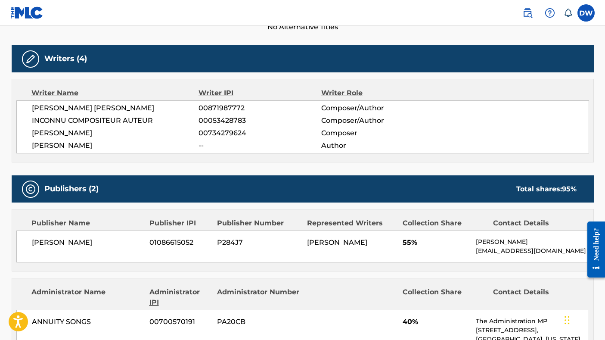
scroll to position [254, 0]
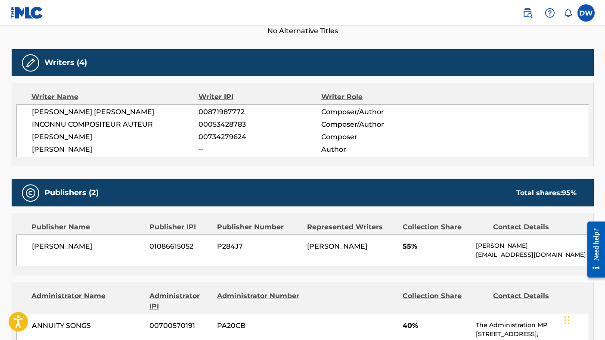
click at [110, 133] on span "[PERSON_NAME]" at bounding box center [115, 137] width 167 height 10
click at [64, 66] on h5 "Writers (4)" at bounding box center [65, 63] width 43 height 10
click at [27, 67] on img at bounding box center [30, 63] width 10 height 10
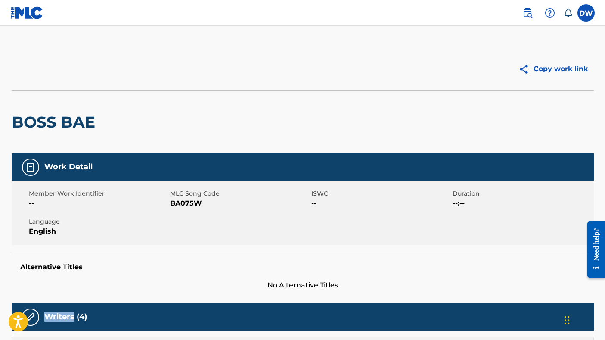
scroll to position [0, 0]
click at [590, 16] on label at bounding box center [585, 12] width 17 height 17
click at [586, 13] on input "DW [PERSON_NAME] [EMAIL_ADDRESS][DOMAIN_NAME] Notification Preferences Profile …" at bounding box center [586, 13] width 0 height 0
click at [336, 82] on div "Copy work link" at bounding box center [303, 68] width 582 height 43
click at [583, 14] on label at bounding box center [585, 12] width 17 height 17
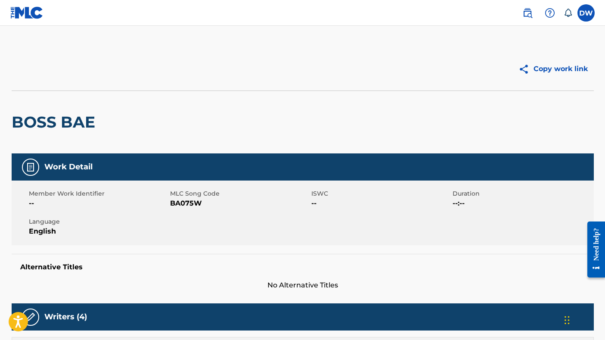
click at [586, 13] on input "DW [PERSON_NAME] [EMAIL_ADDRESS][DOMAIN_NAME] Notification Preferences Profile …" at bounding box center [586, 13] width 0 height 0
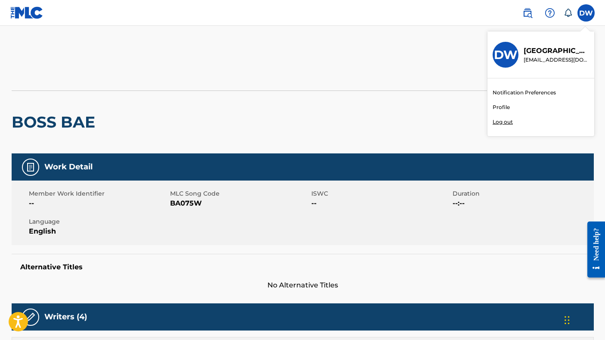
click at [34, 13] on img at bounding box center [26, 12] width 33 height 12
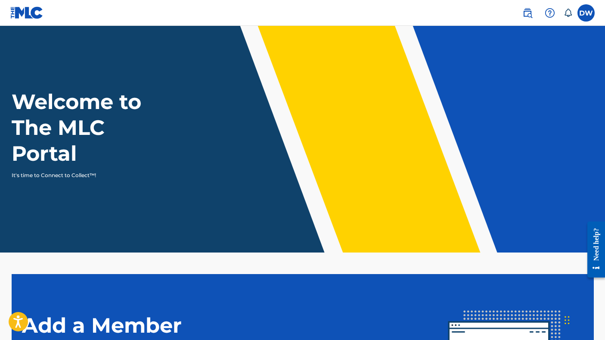
click at [533, 13] on link at bounding box center [527, 12] width 17 height 17
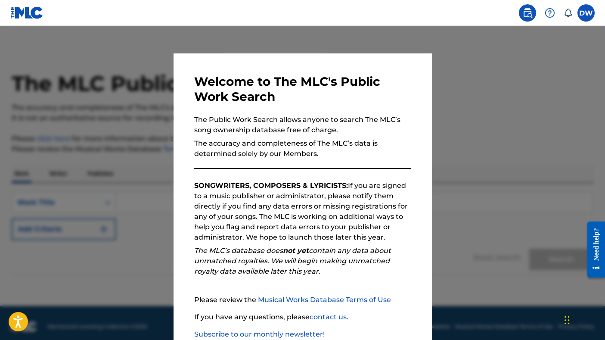
click at [526, 50] on div at bounding box center [302, 196] width 605 height 340
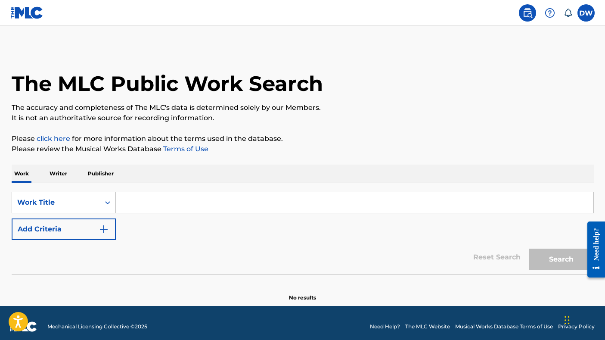
click at [591, 12] on label at bounding box center [585, 12] width 17 height 17
click at [586, 13] on input "DW [PERSON_NAME] [EMAIL_ADDRESS][DOMAIN_NAME] Notification Preferences Profile …" at bounding box center [586, 13] width 0 height 0
click at [382, 92] on div "The MLC Public Work Search" at bounding box center [303, 78] width 582 height 63
click at [142, 210] on input "Search Form" at bounding box center [354, 202] width 477 height 21
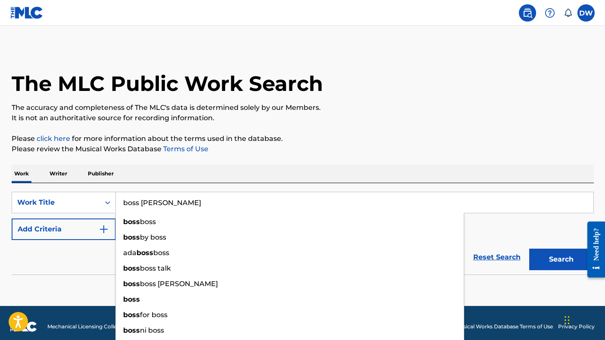
type input "boss [PERSON_NAME]"
click at [561, 259] on button "Search" at bounding box center [561, 259] width 65 height 22
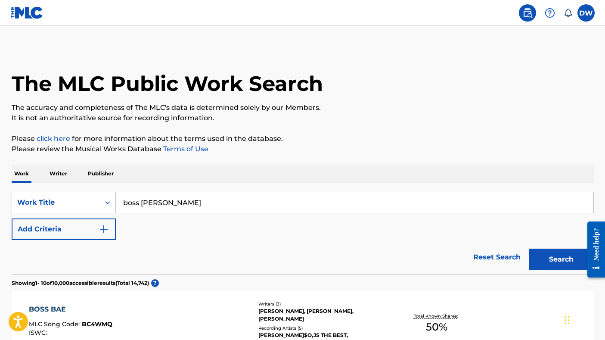
click at [78, 230] on button "Add Criteria" at bounding box center [64, 229] width 104 height 22
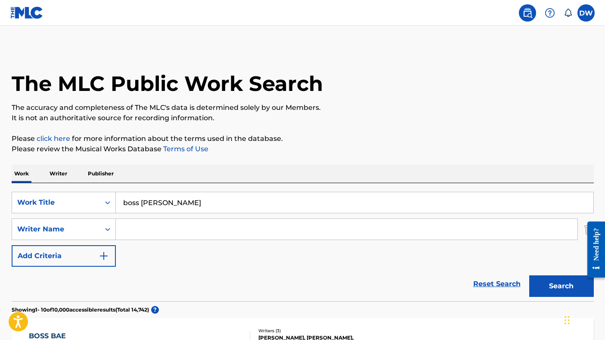
click at [160, 200] on input "boss [PERSON_NAME]" at bounding box center [354, 202] width 477 height 21
click at [277, 134] on p "Please click here for more information about the terms used in the database." at bounding box center [303, 138] width 582 height 10
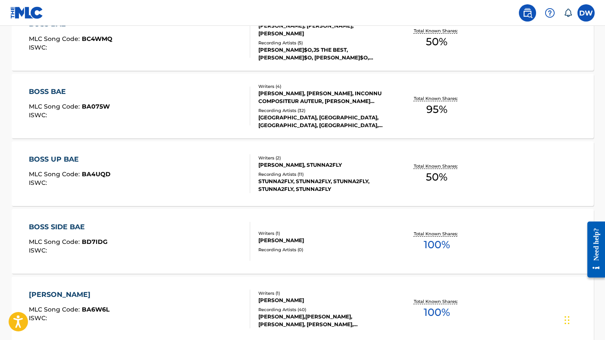
scroll to position [311, 0]
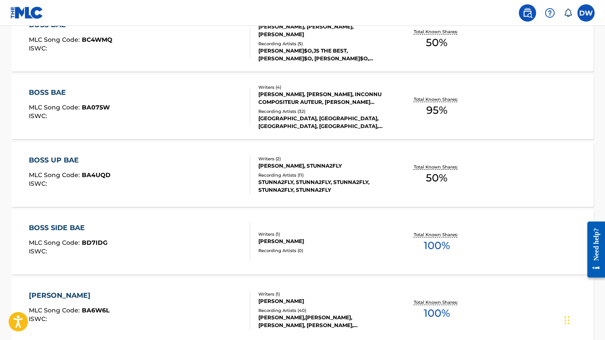
click at [383, 173] on div "Recording Artists ( 11 )" at bounding box center [323, 175] width 130 height 6
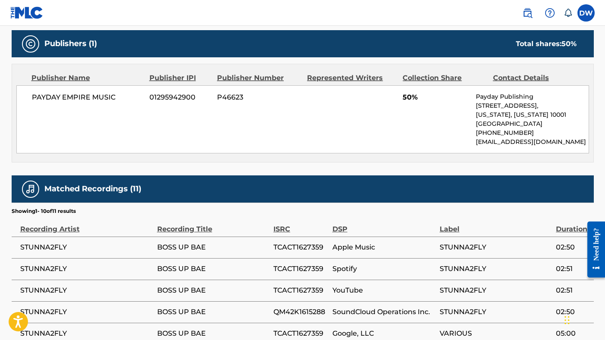
scroll to position [380, 0]
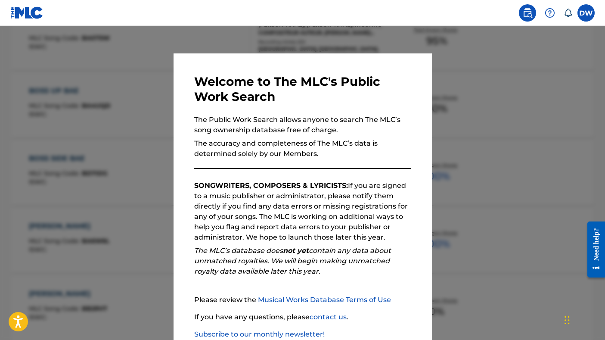
scroll to position [311, 0]
click at [542, 82] on div at bounding box center [302, 196] width 605 height 340
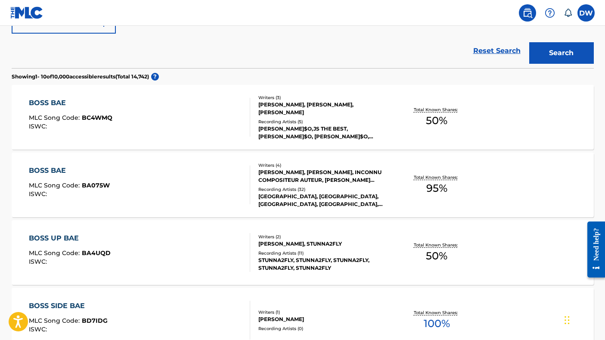
scroll to position [195, 0]
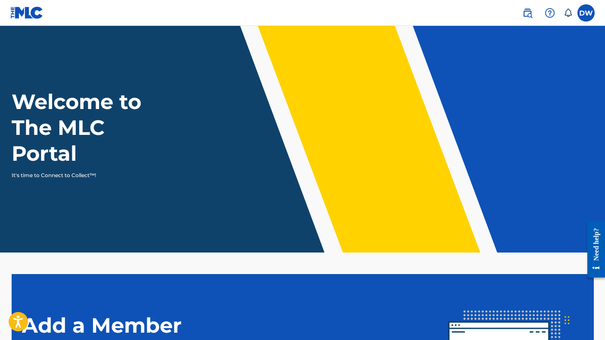
click at [581, 10] on label at bounding box center [585, 12] width 17 height 17
click at [586, 13] on input "DW [PERSON_NAME] [EMAIL_ADDRESS][DOMAIN_NAME] Notification Preferences Profile …" at bounding box center [586, 13] width 0 height 0
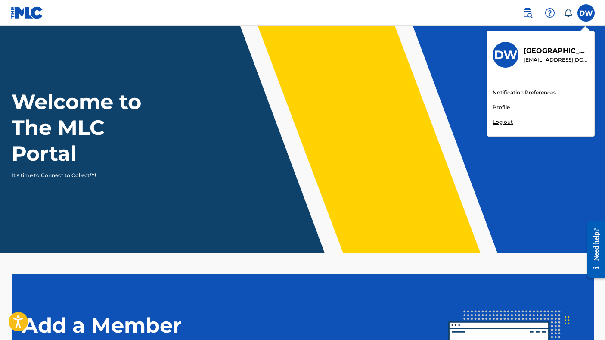
click at [499, 108] on link "Profile" at bounding box center [500, 107] width 17 height 8
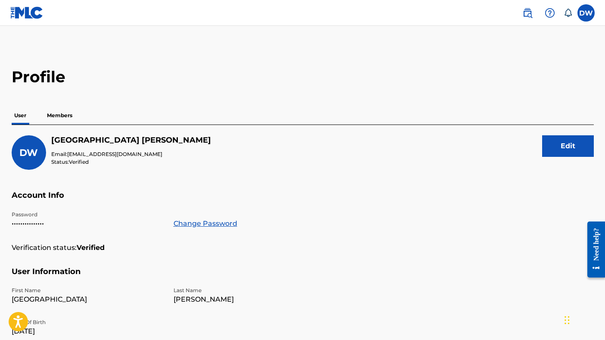
click at [36, 16] on img at bounding box center [26, 12] width 33 height 12
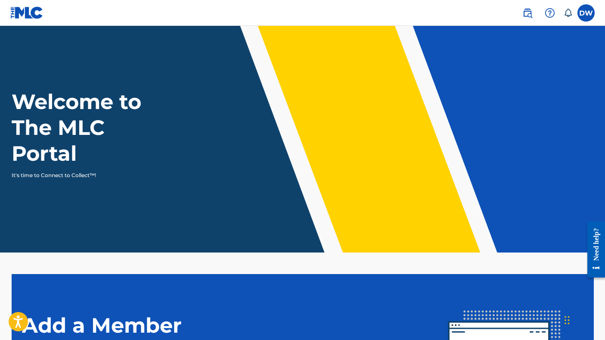
click at [36, 16] on img at bounding box center [26, 12] width 33 height 12
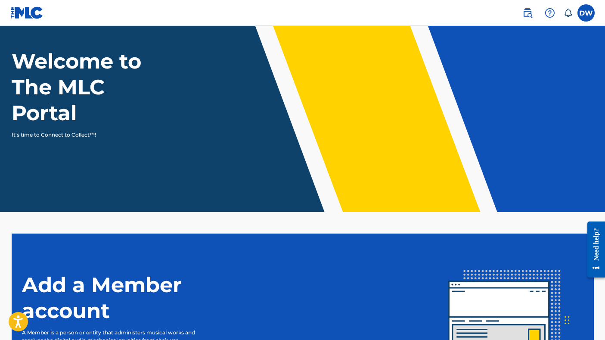
scroll to position [62, 0]
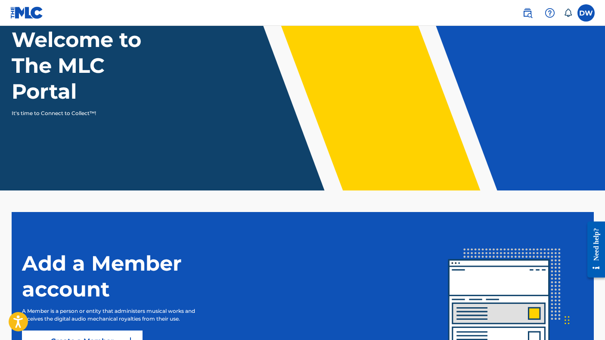
click at [588, 15] on label at bounding box center [585, 12] width 17 height 17
click at [586, 13] on input "DW [PERSON_NAME] [EMAIL_ADDRESS][DOMAIN_NAME] Notification Preferences Profile …" at bounding box center [586, 13] width 0 height 0
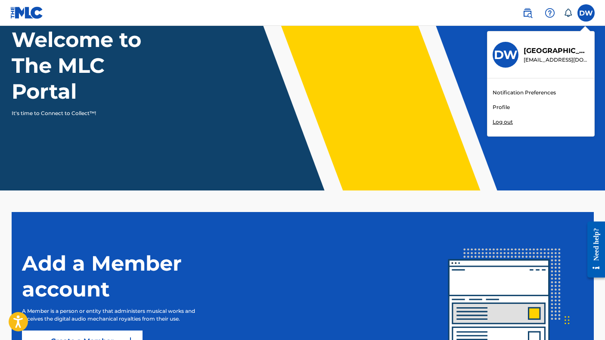
click at [567, 15] on icon at bounding box center [567, 13] width 7 height 8
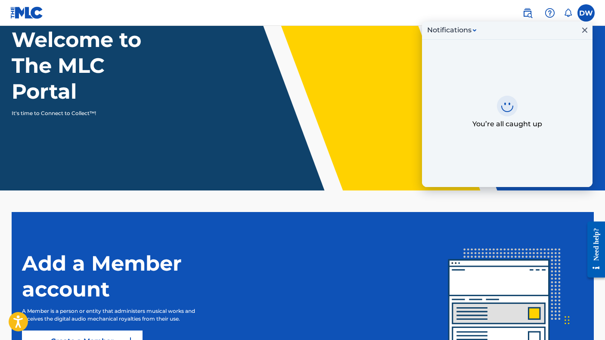
click at [551, 11] on img at bounding box center [549, 13] width 10 height 10
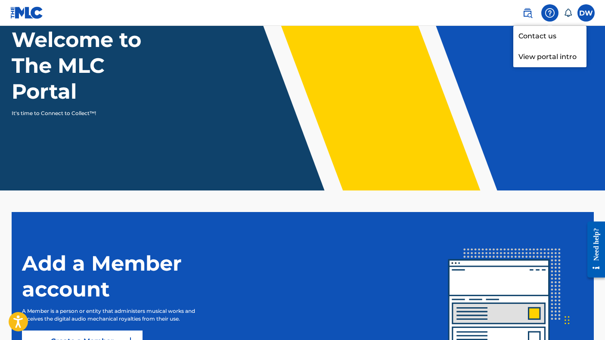
click at [534, 16] on link at bounding box center [527, 12] width 17 height 17
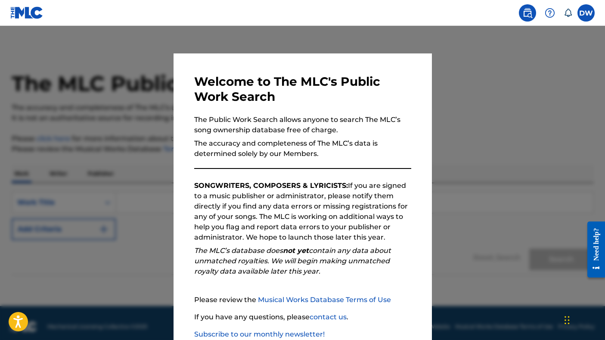
click at [525, 144] on div at bounding box center [302, 196] width 605 height 340
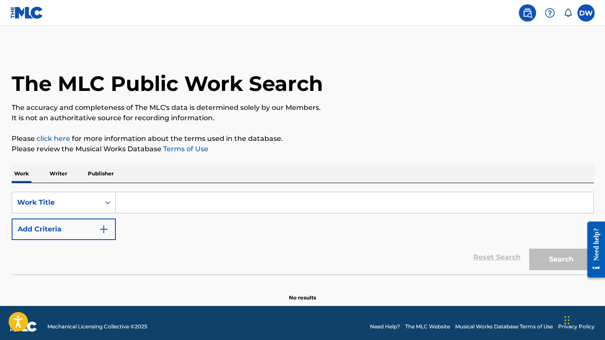
click at [154, 205] on input "Search Form" at bounding box center [354, 202] width 477 height 21
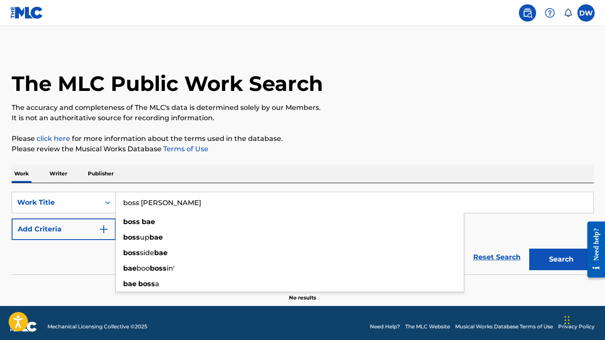
type input "boss [PERSON_NAME]"
click at [561, 259] on button "Search" at bounding box center [561, 259] width 65 height 22
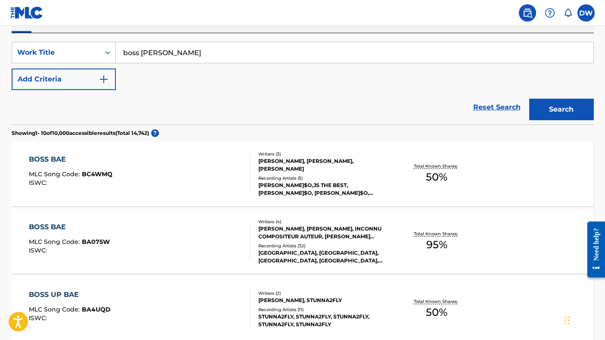
scroll to position [156, 0]
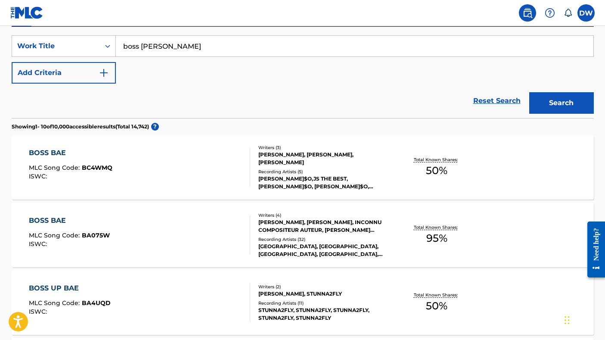
click at [297, 232] on div "[PERSON_NAME], [PERSON_NAME], INCONNU COMPOSITEUR AUTEUR, [PERSON_NAME] [PERSON…" at bounding box center [323, 225] width 130 height 15
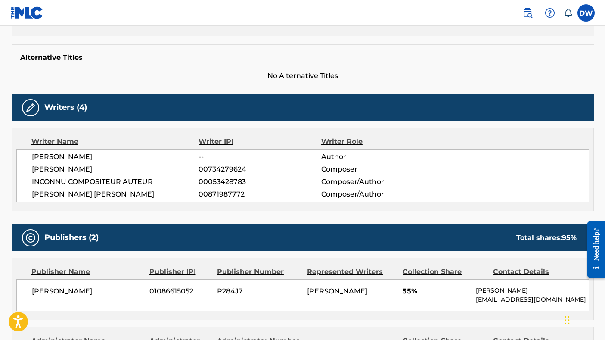
scroll to position [225, 0]
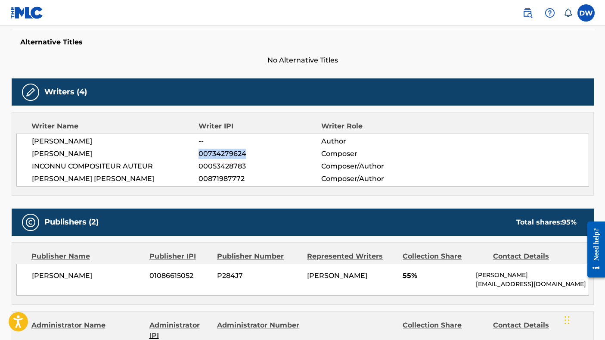
drag, startPoint x: 200, startPoint y: 154, endPoint x: 247, endPoint y: 152, distance: 47.4
click at [247, 152] on span "00734279624" at bounding box center [259, 153] width 122 height 10
copy span "00734279624"
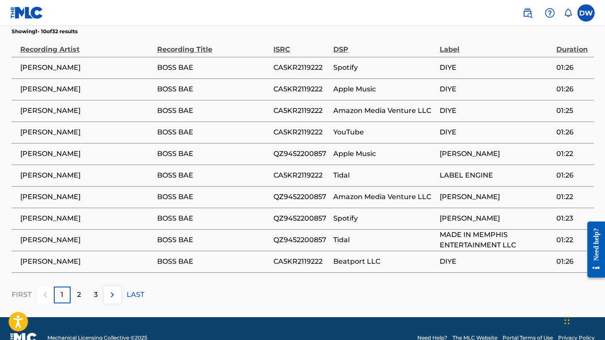
click at [76, 286] on div "2" at bounding box center [79, 294] width 17 height 17
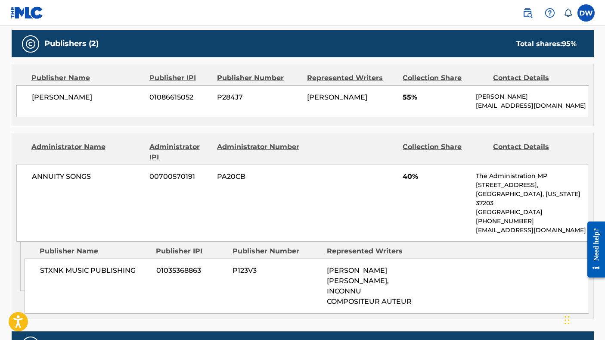
scroll to position [399, 0]
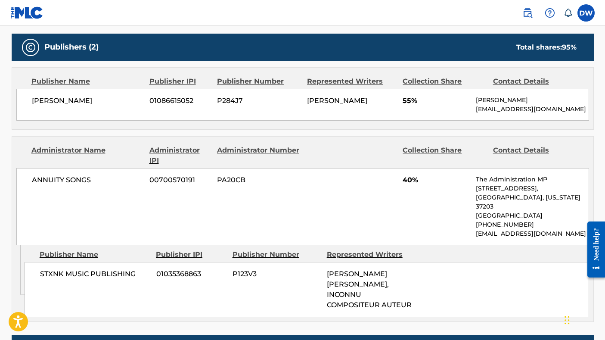
click at [133, 166] on div "Administrator Name" at bounding box center [86, 155] width 111 height 21
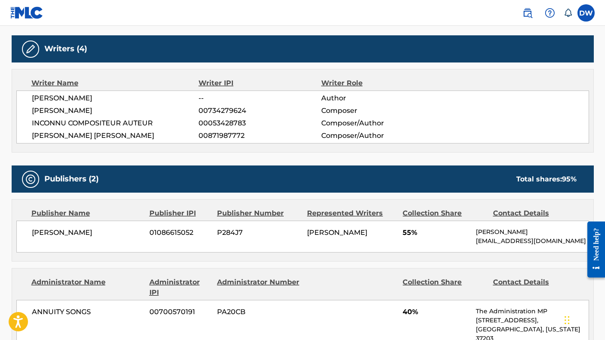
scroll to position [267, 0]
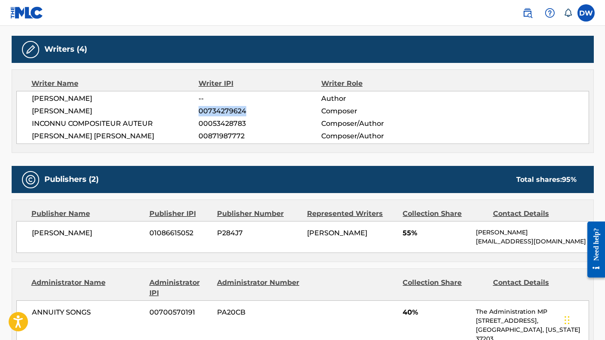
drag, startPoint x: 198, startPoint y: 113, endPoint x: 259, endPoint y: 110, distance: 60.3
click at [259, 110] on span "00734279624" at bounding box center [259, 111] width 122 height 10
